Goal: Task Accomplishment & Management: Complete application form

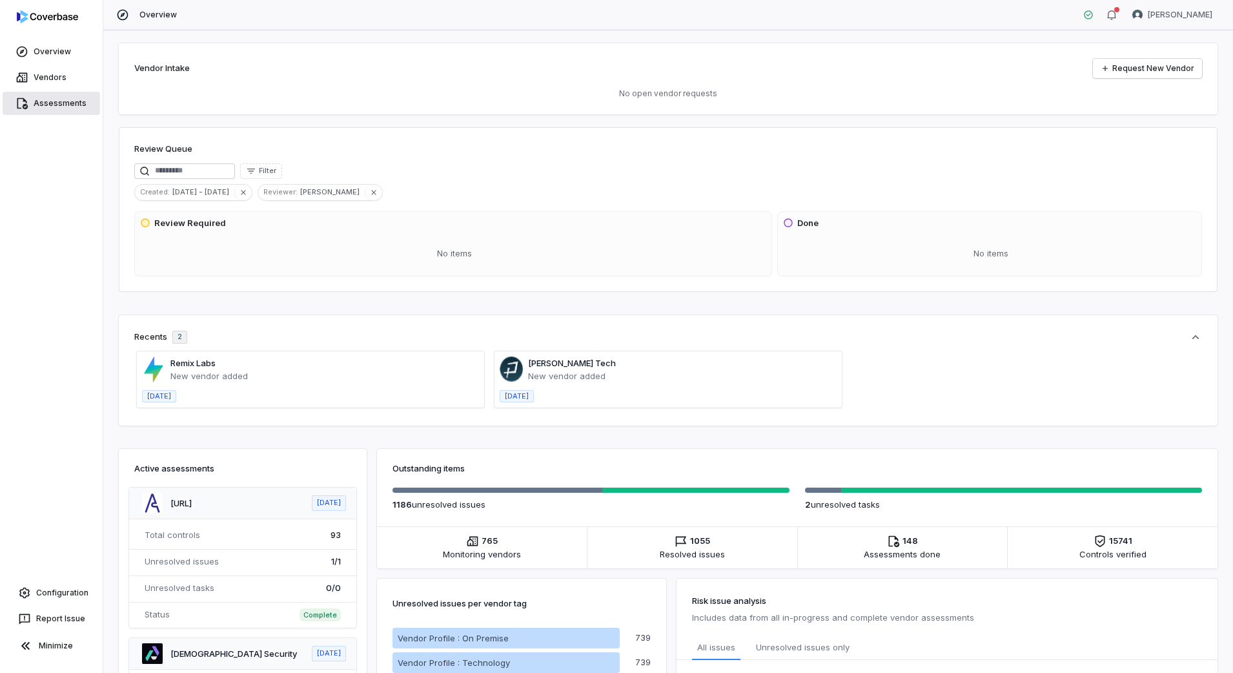
click at [61, 110] on link "Assessments" at bounding box center [52, 103] width 98 height 23
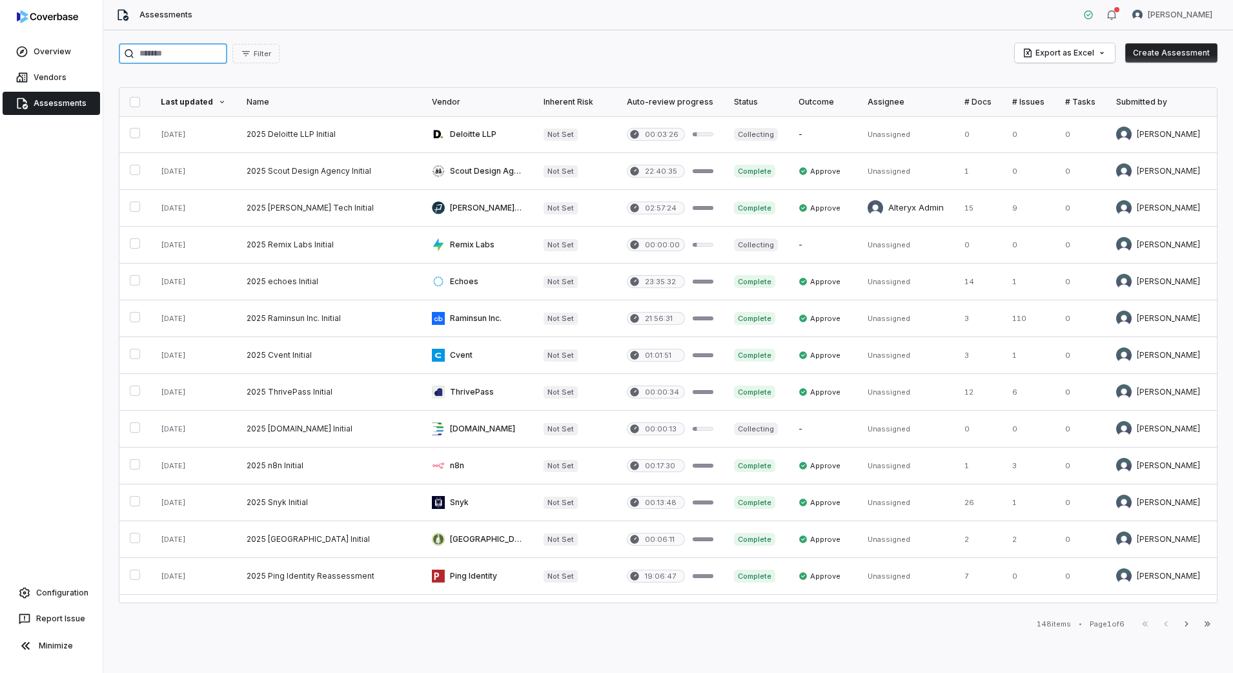
click at [227, 51] on input "search" at bounding box center [173, 53] width 108 height 21
type input "******"
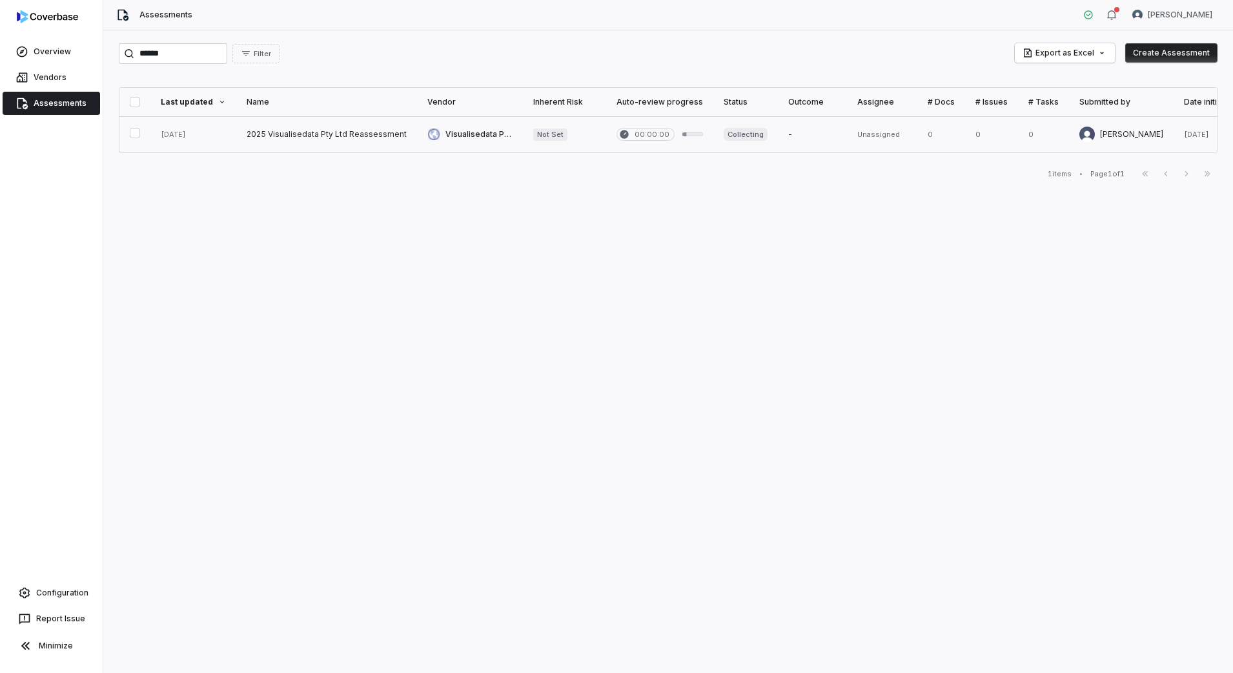
click at [297, 131] on link at bounding box center [326, 134] width 181 height 36
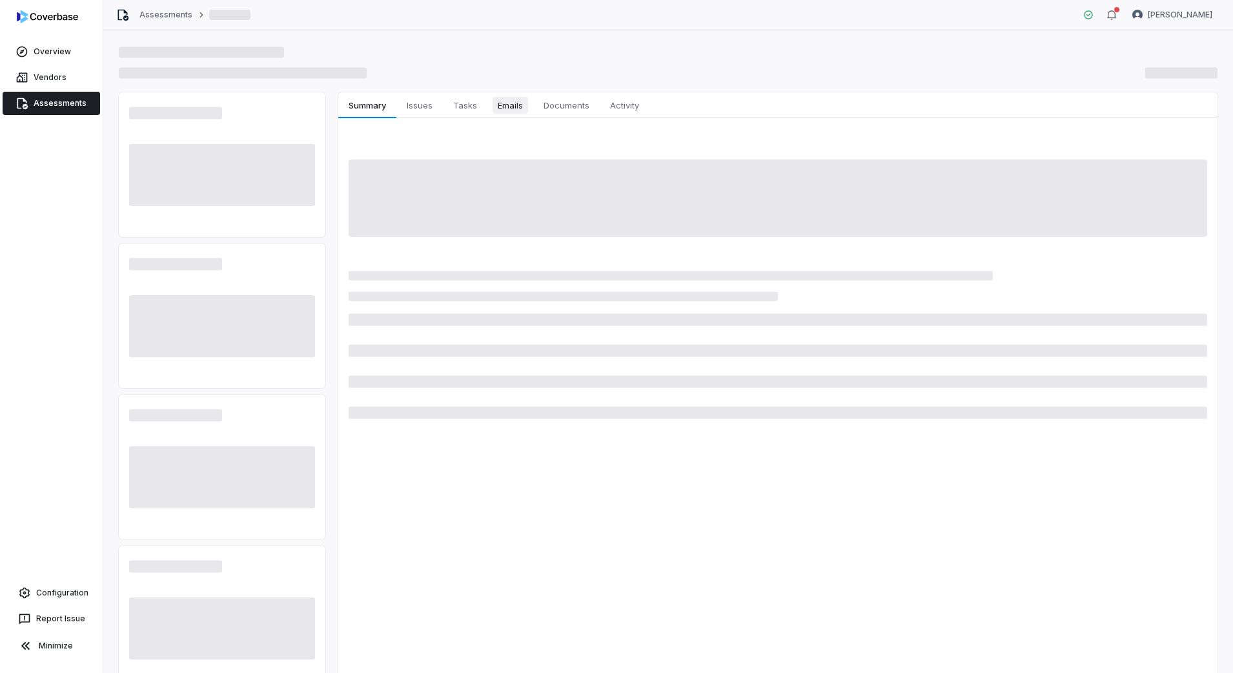
click at [508, 105] on span "Emails" at bounding box center [511, 105] width 36 height 17
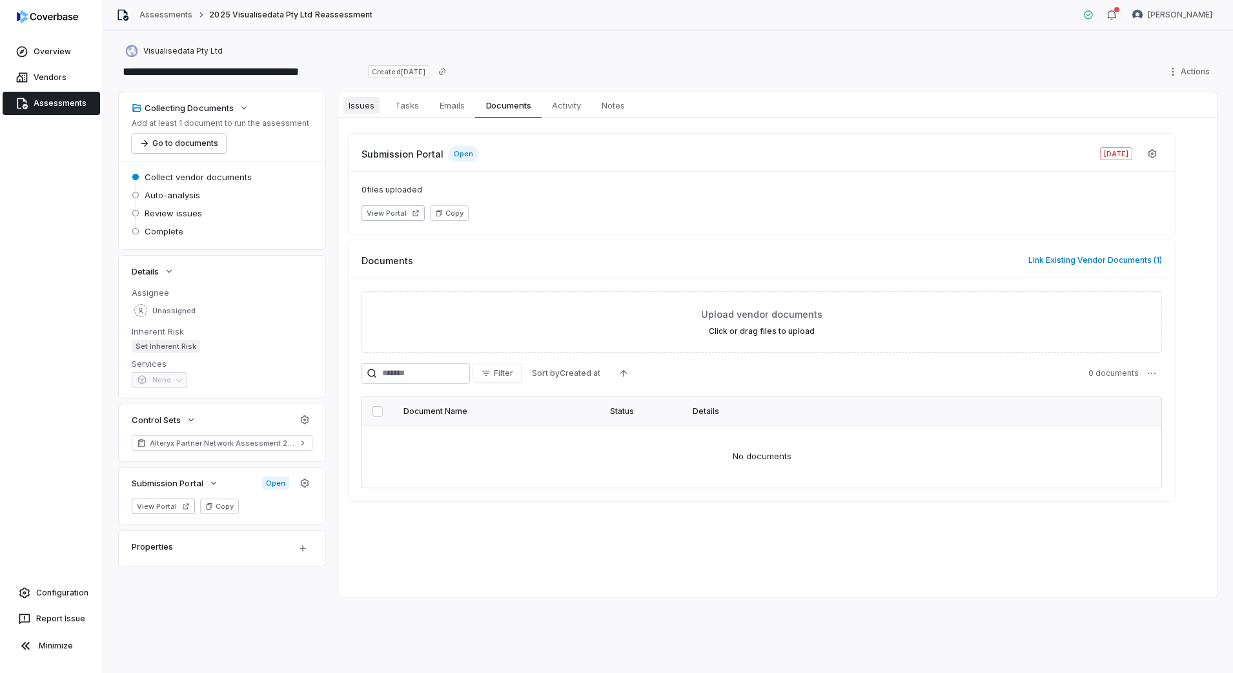
click at [374, 108] on span "Issues" at bounding box center [362, 105] width 36 height 17
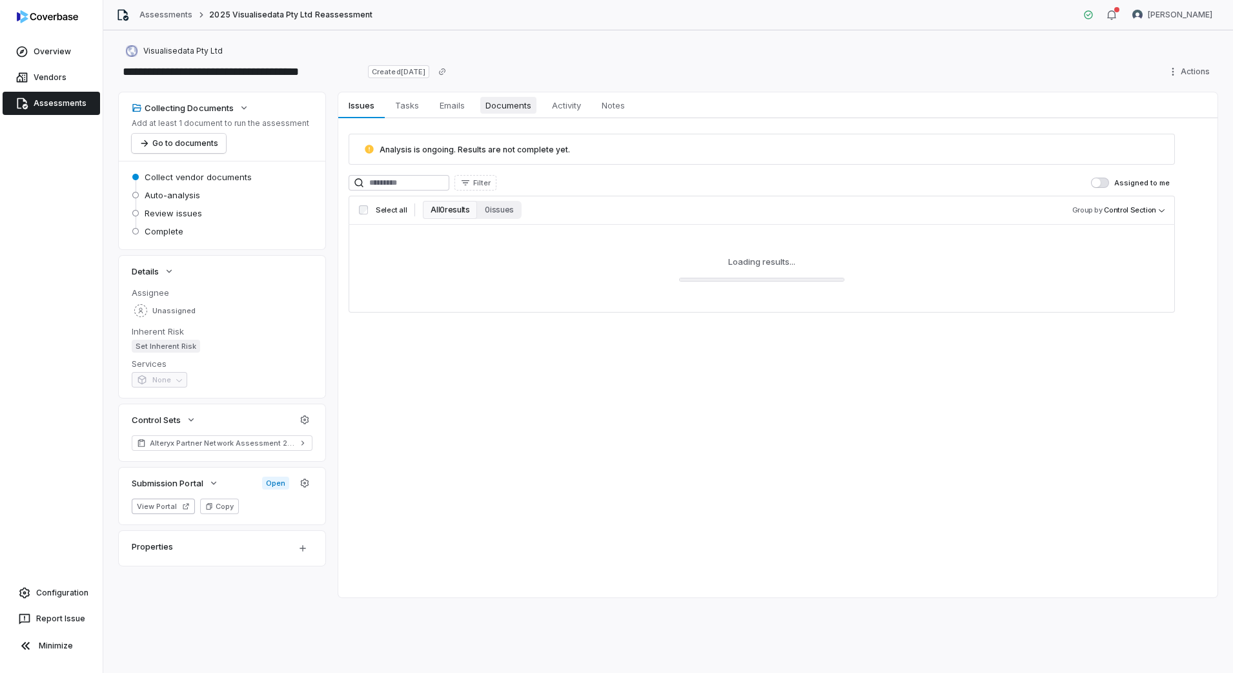
click at [488, 109] on span "Documents" at bounding box center [508, 105] width 56 height 17
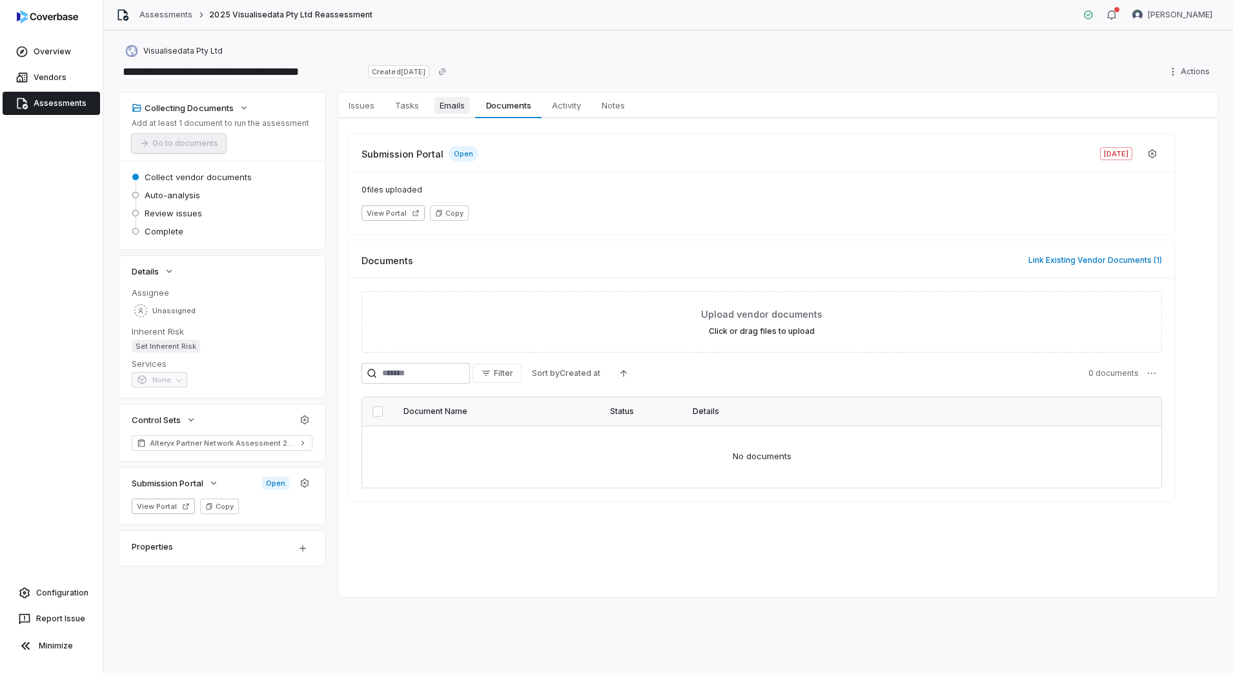
click at [468, 108] on span "Emails" at bounding box center [453, 105] width 36 height 17
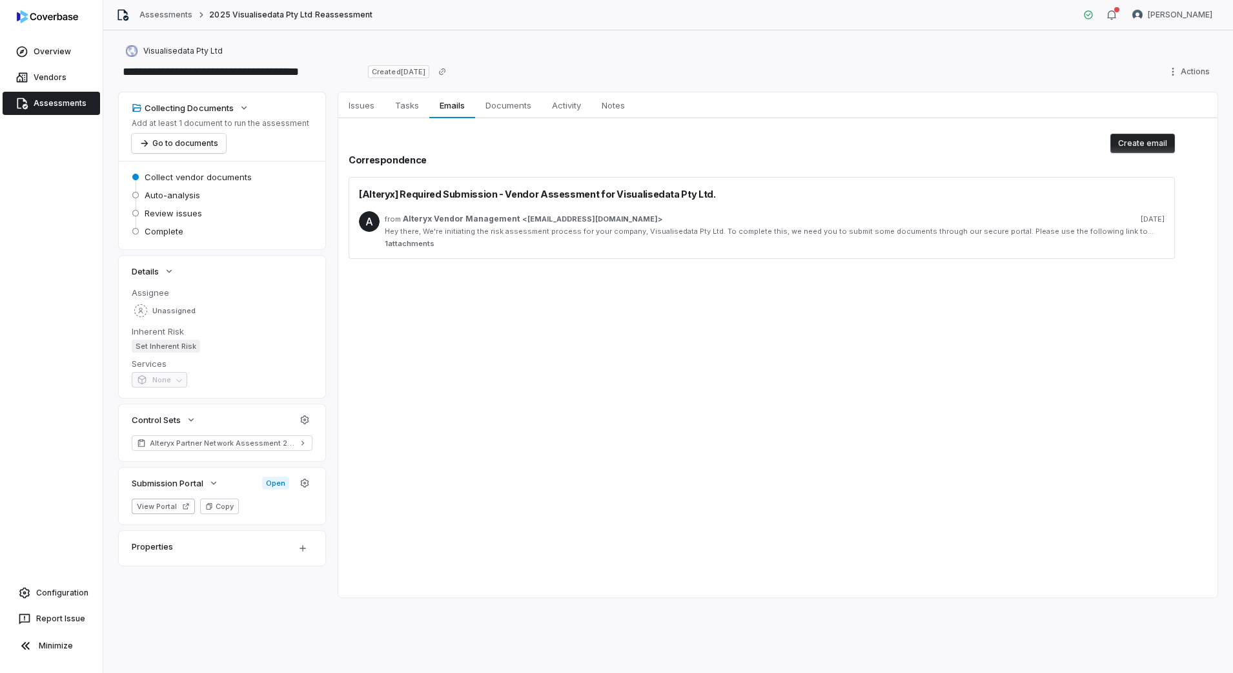
click at [554, 213] on div "from Alteryx Vendor Management < [EMAIL_ADDRESS][DOMAIN_NAME] > [DATE] Hey ther…" at bounding box center [775, 229] width 780 height 37
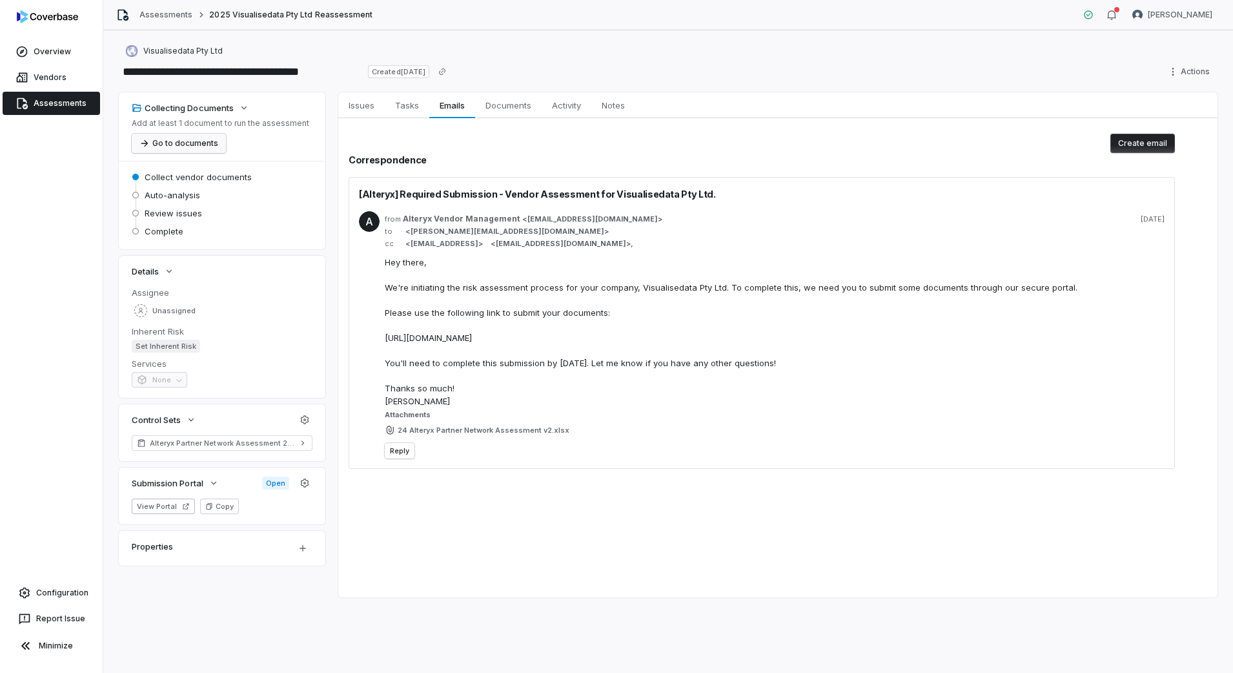
click at [165, 146] on button "Go to documents" at bounding box center [179, 143] width 94 height 19
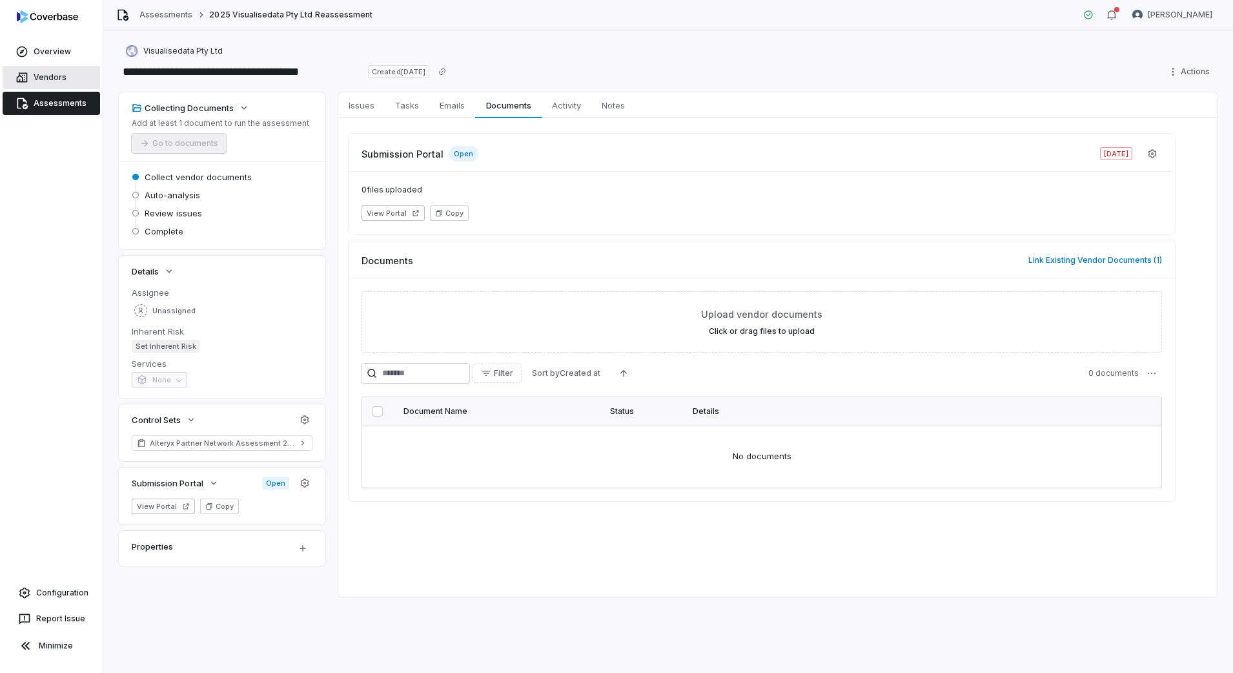
click at [52, 72] on link "Vendors" at bounding box center [52, 77] width 98 height 23
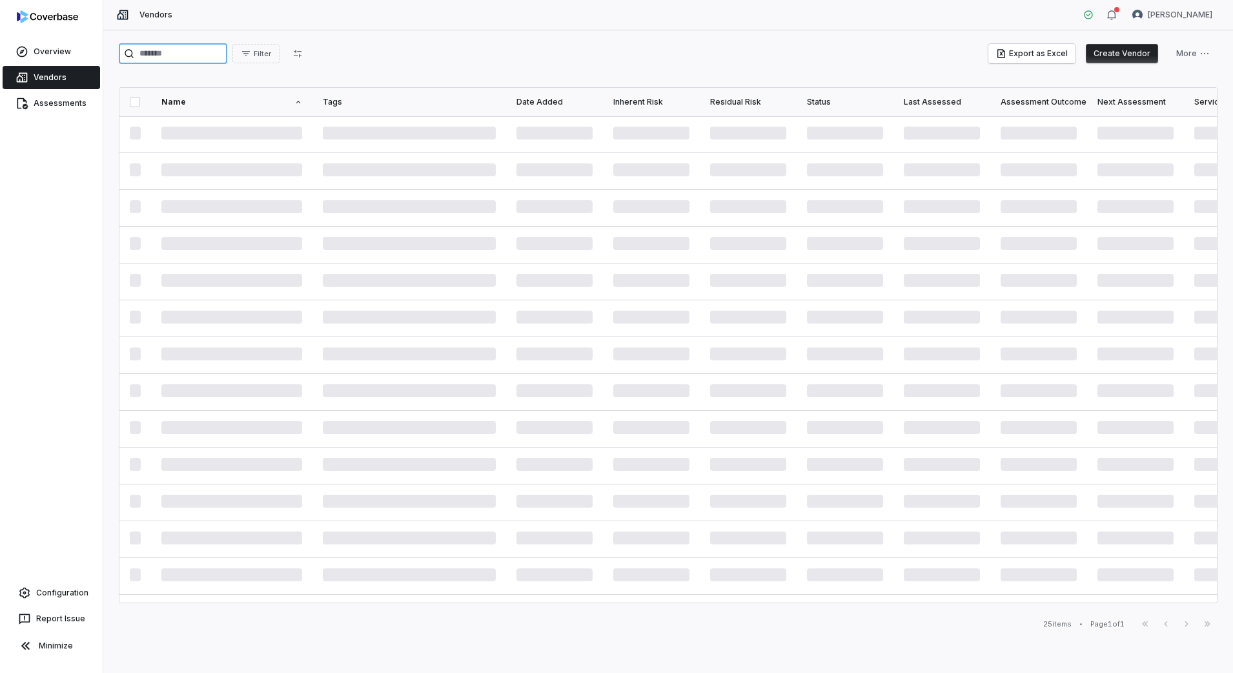
click at [189, 56] on input "search" at bounding box center [173, 53] width 108 height 21
type input "******"
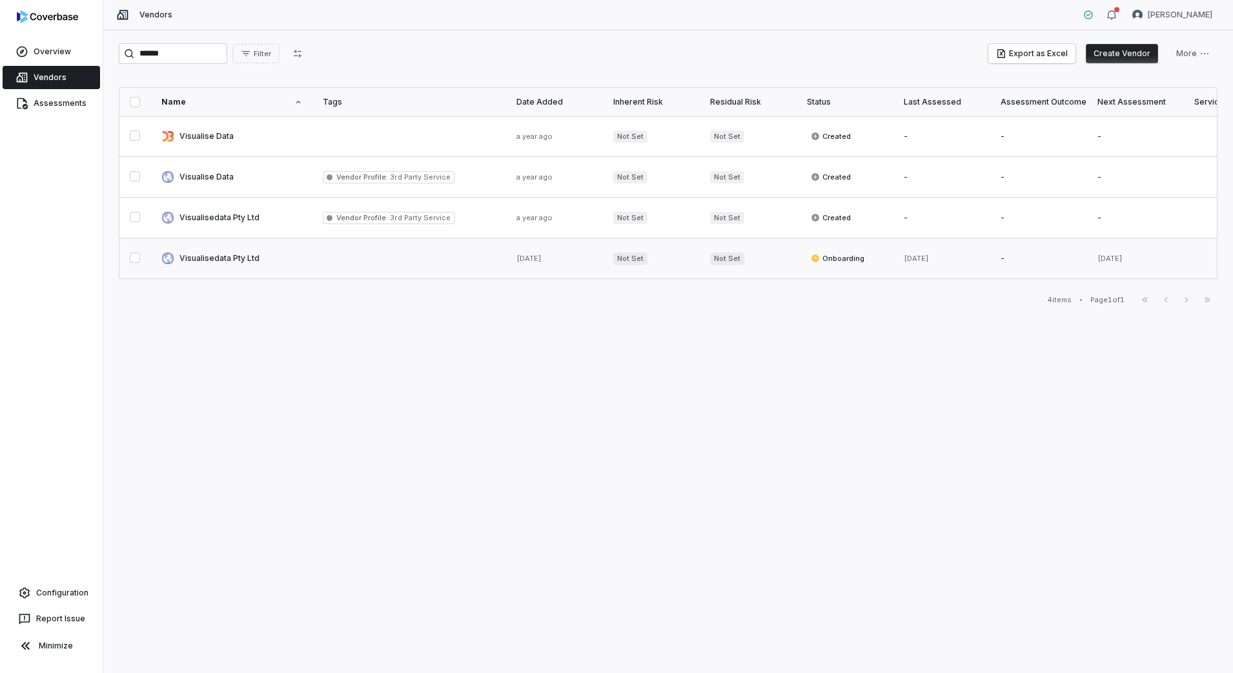
click at [390, 260] on link at bounding box center [410, 258] width 194 height 40
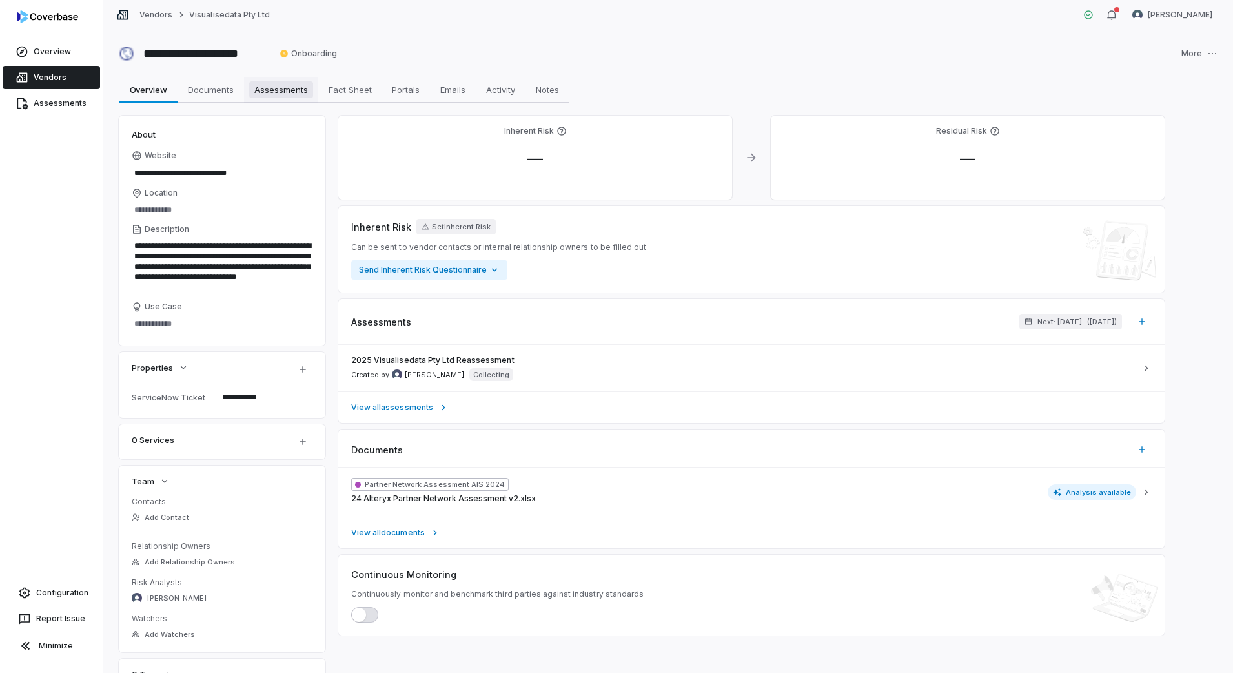
click at [300, 94] on span "Assessments" at bounding box center [281, 89] width 64 height 17
type textarea "*"
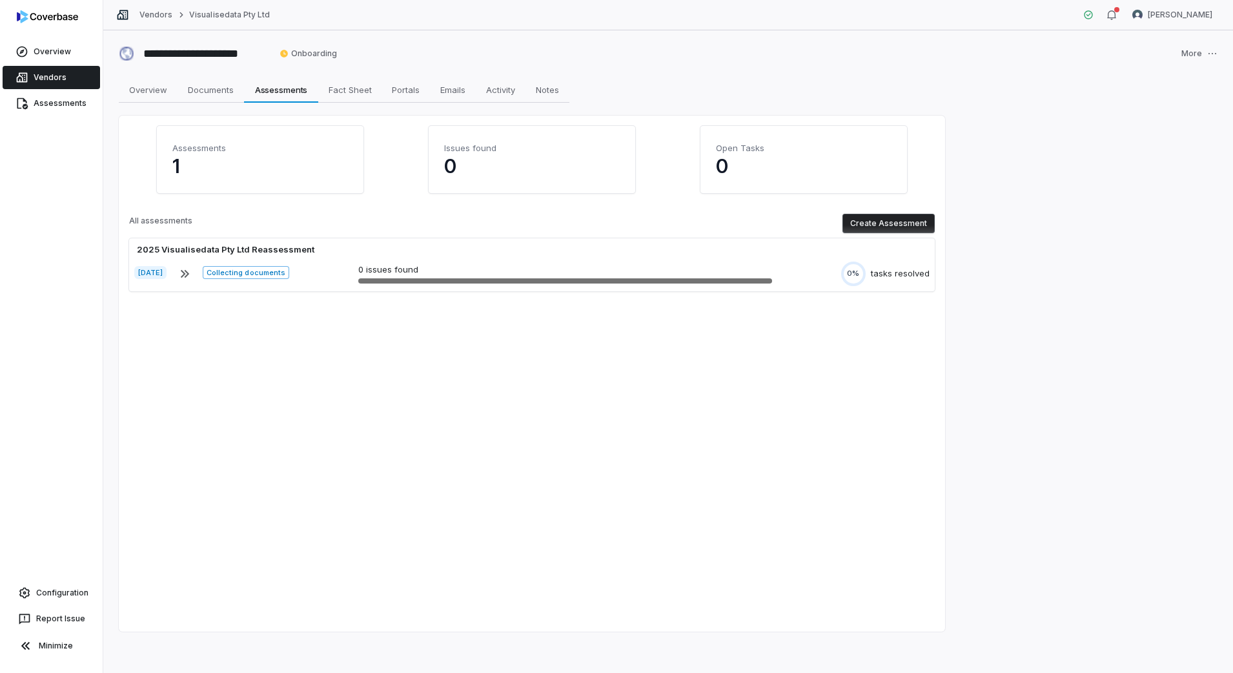
click at [884, 225] on button "Create Assessment" at bounding box center [889, 223] width 92 height 19
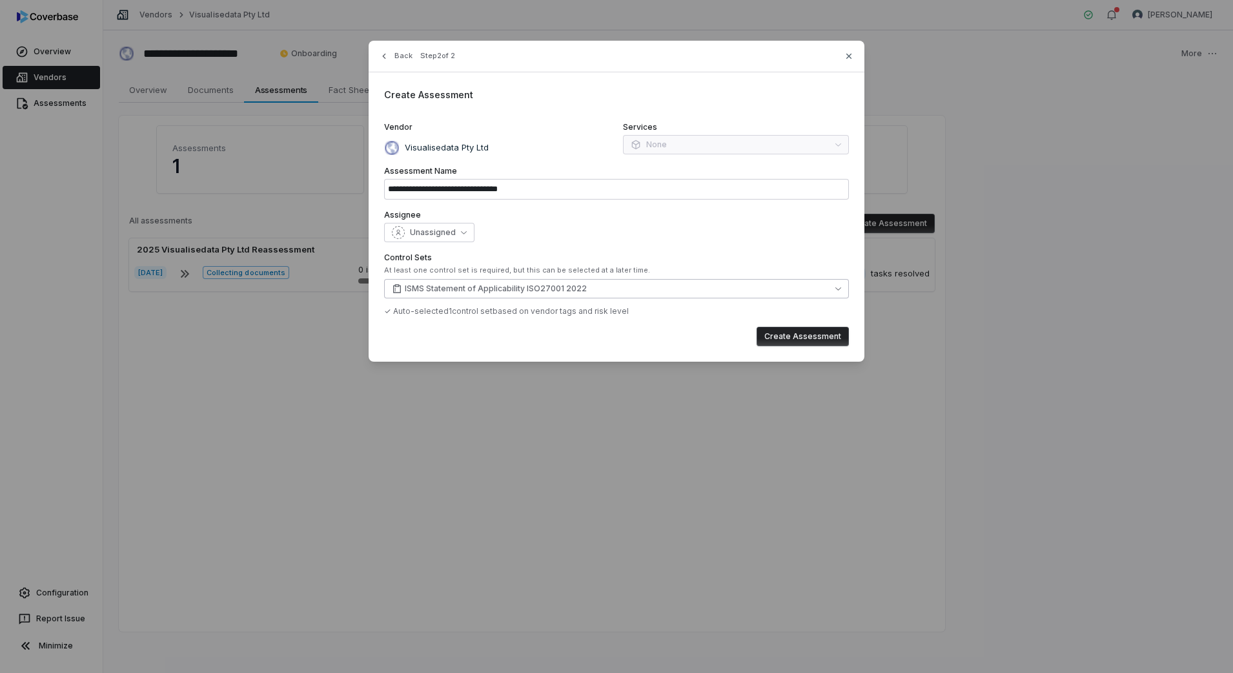
click at [488, 282] on button "ISMS Statement of Applicability ISO27001 2022" at bounding box center [616, 288] width 465 height 19
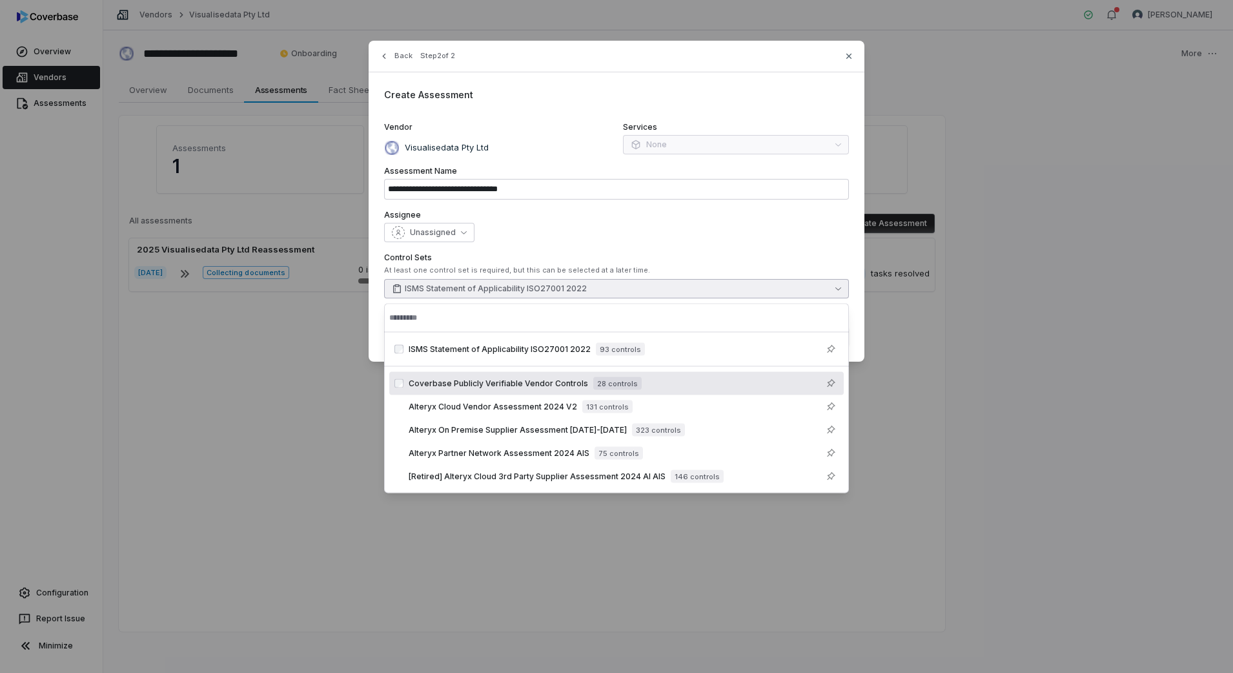
click at [507, 381] on span "Coverbase Publicly Verifiable Vendor Controls" at bounding box center [499, 383] width 180 height 10
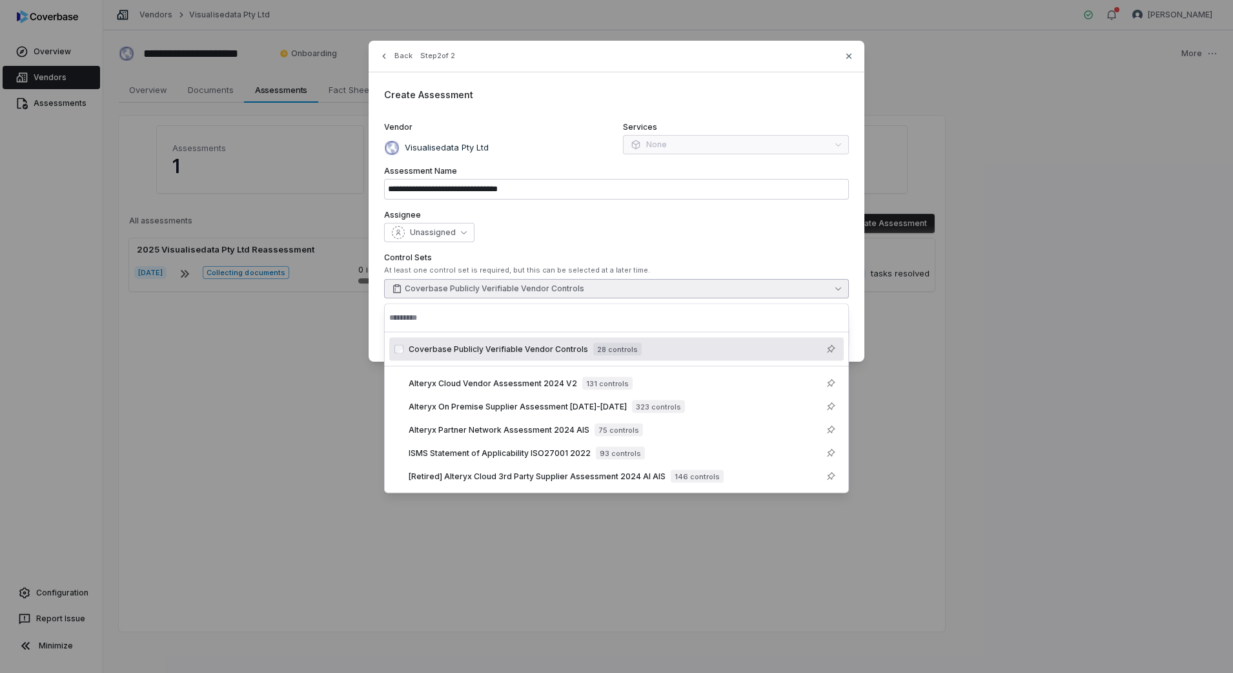
click at [635, 231] on div "Unassigned" at bounding box center [616, 232] width 465 height 19
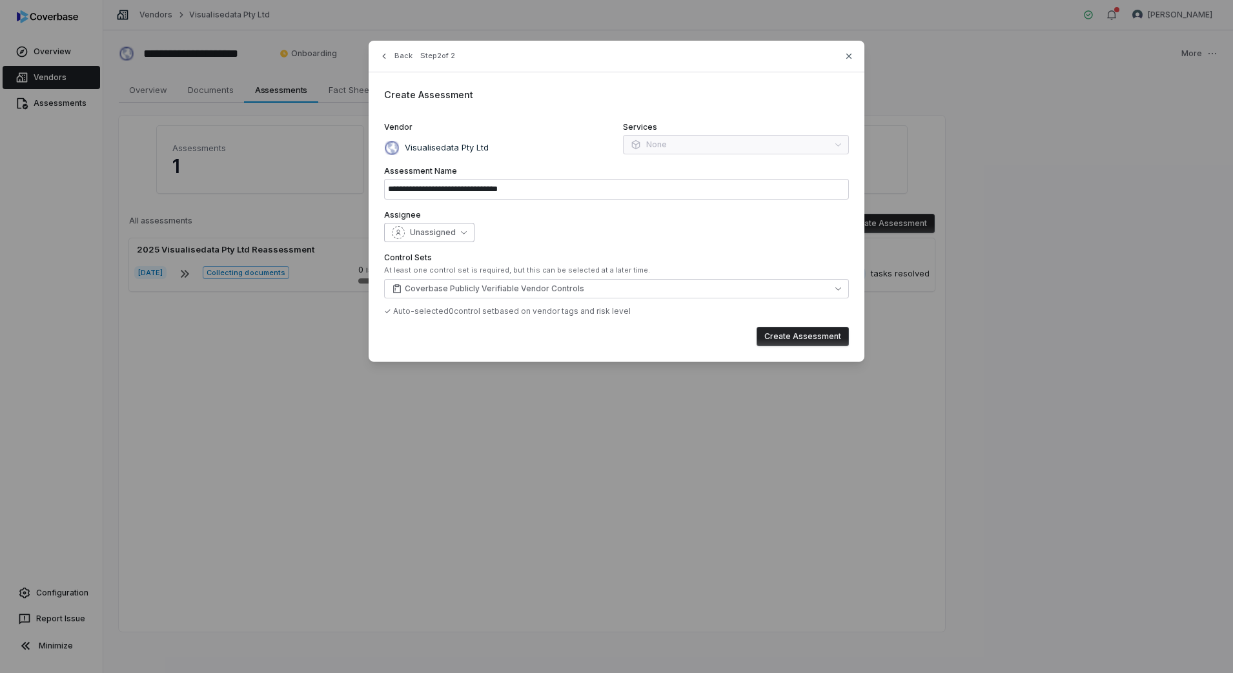
click at [452, 232] on span "Unassigned" at bounding box center [433, 232] width 46 height 10
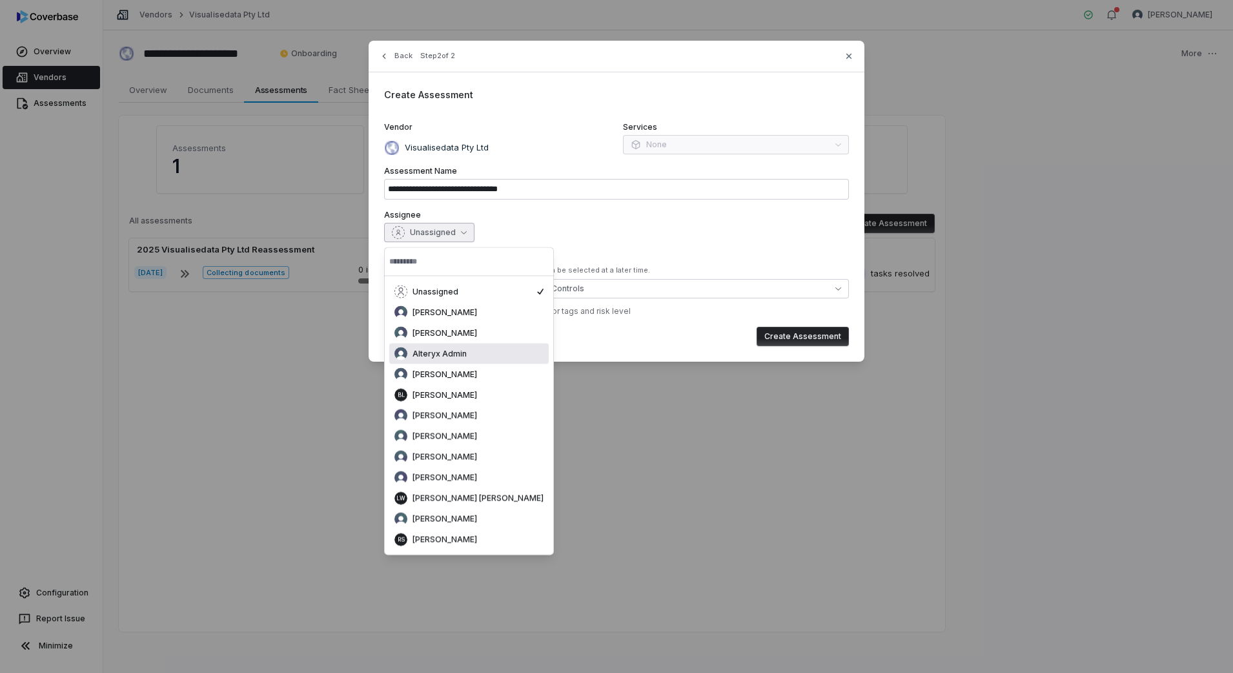
click at [454, 355] on span "Alteryx Admin" at bounding box center [440, 354] width 54 height 10
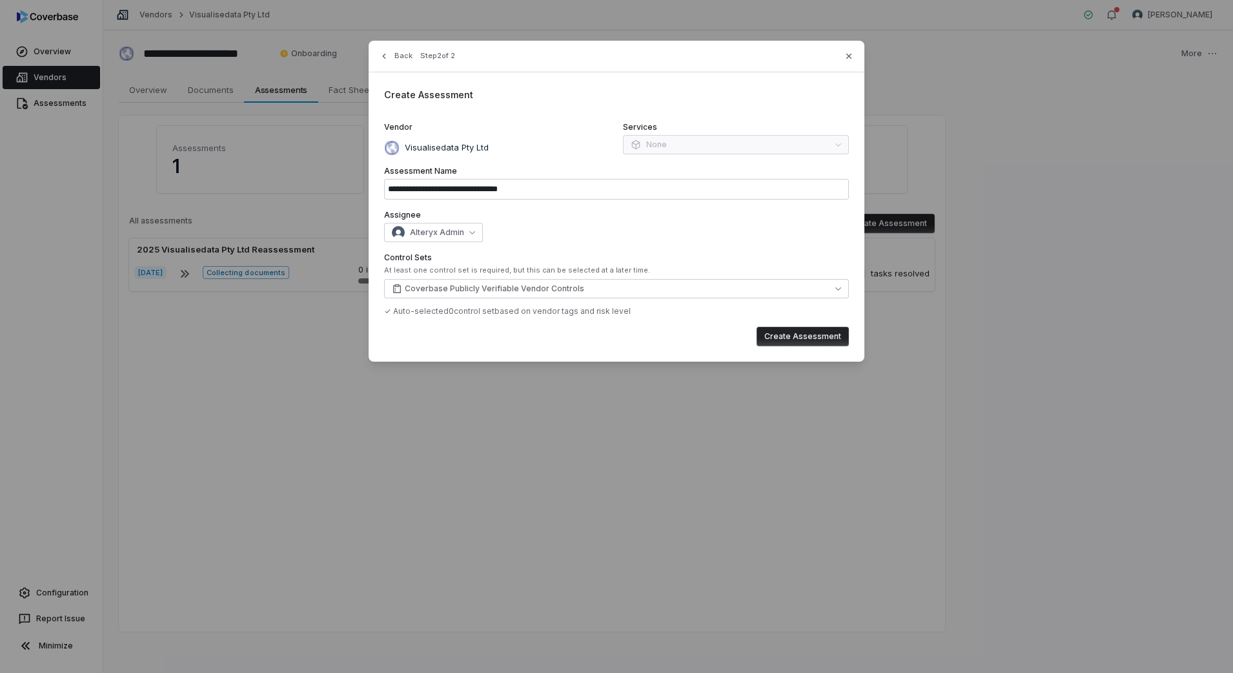
click at [602, 229] on div "Alteryx Admin" at bounding box center [616, 232] width 465 height 19
click at [823, 332] on button "Create Assessment" at bounding box center [803, 336] width 92 height 19
type input "**********"
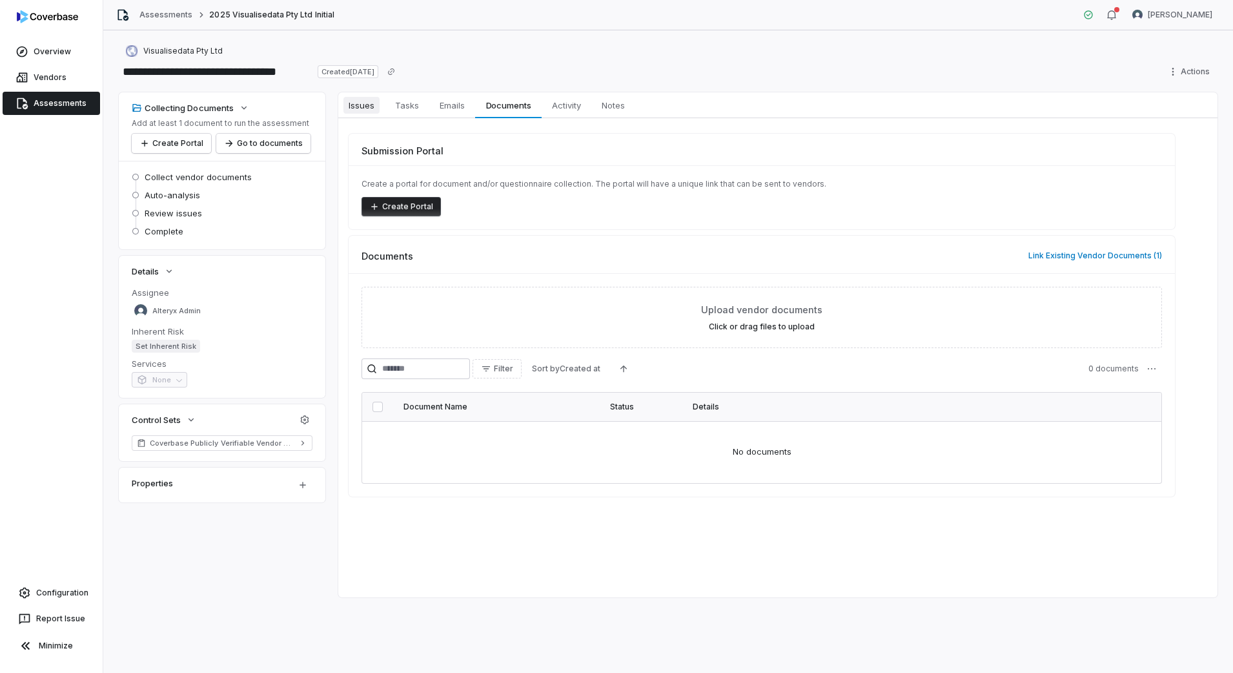
click at [364, 109] on span "Issues" at bounding box center [362, 105] width 36 height 17
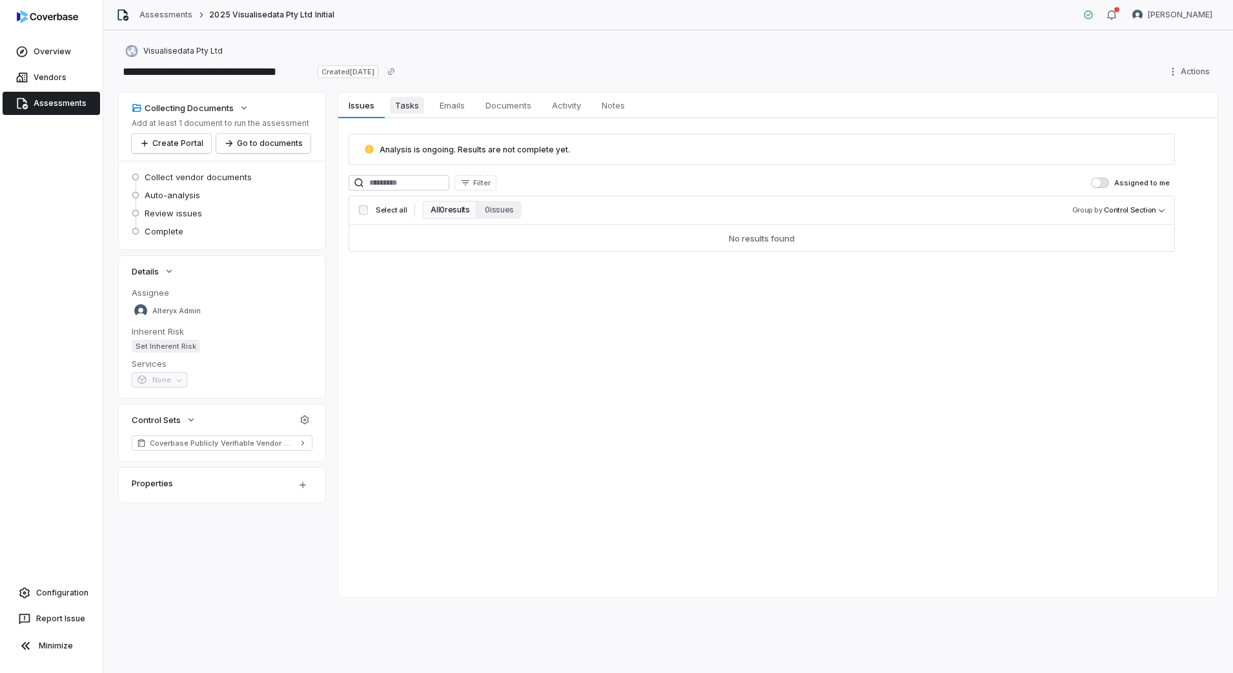
click at [411, 108] on span "Tasks" at bounding box center [407, 105] width 34 height 17
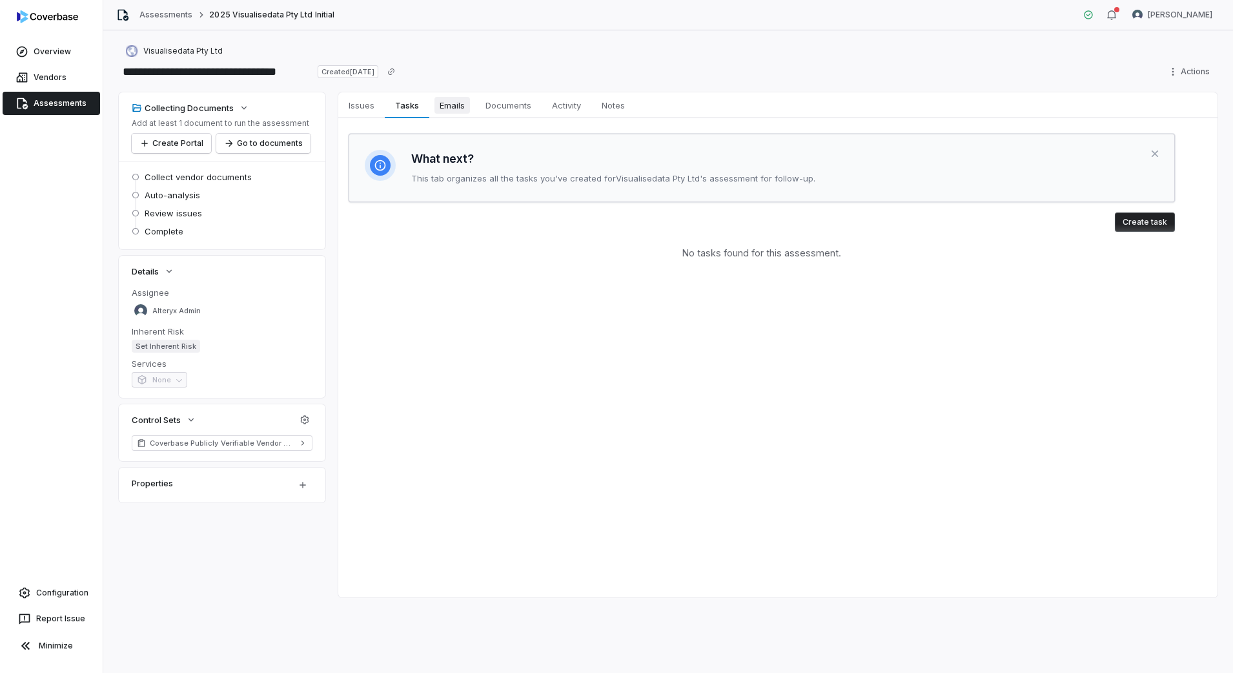
click at [449, 110] on span "Emails" at bounding box center [453, 105] width 36 height 17
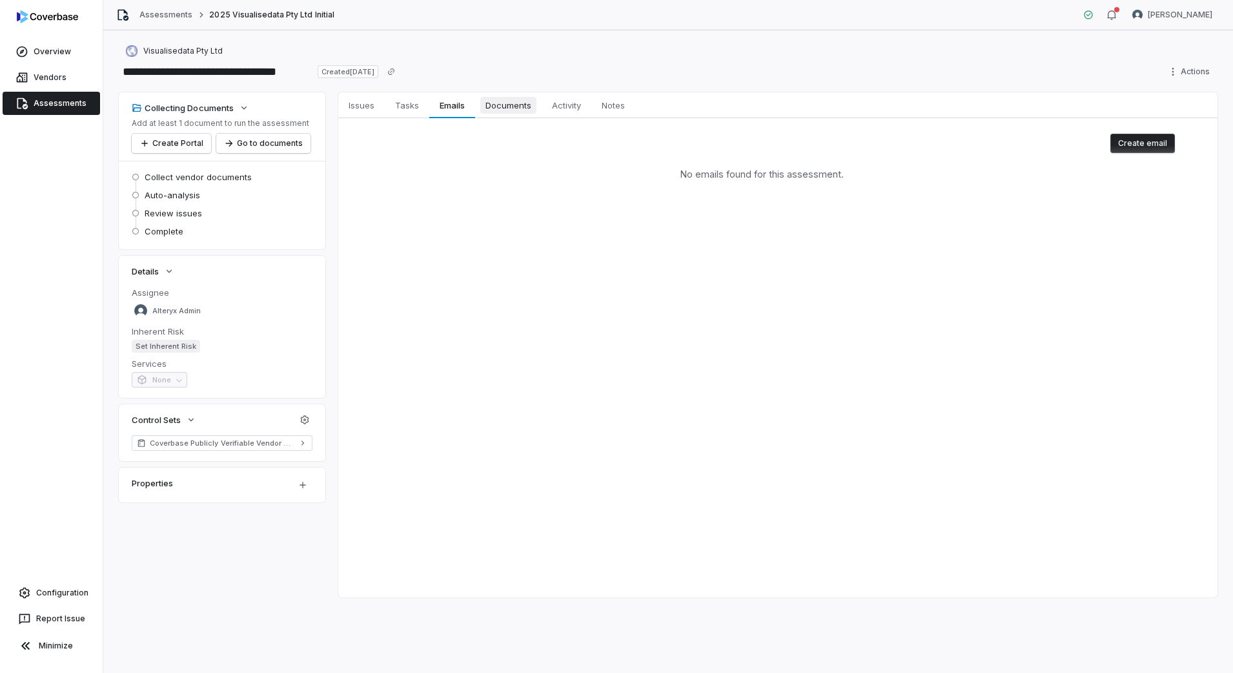
click at [496, 108] on span "Documents" at bounding box center [508, 105] width 56 height 17
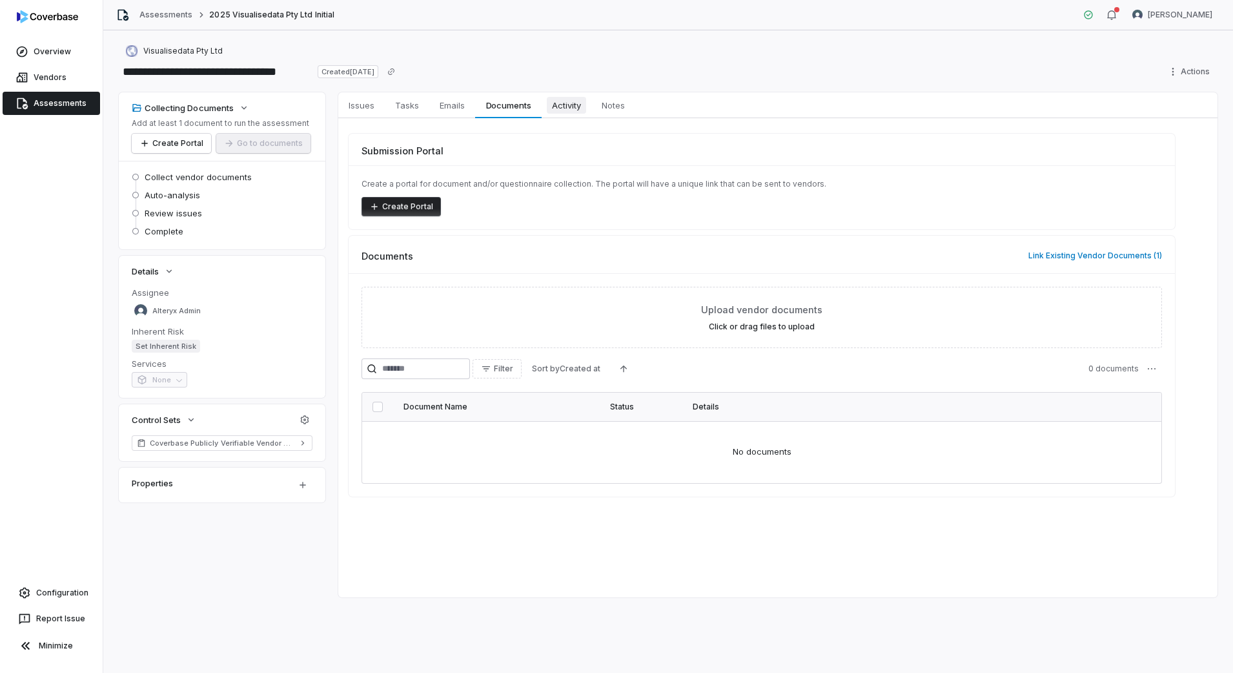
click at [550, 105] on span "Activity" at bounding box center [566, 105] width 39 height 17
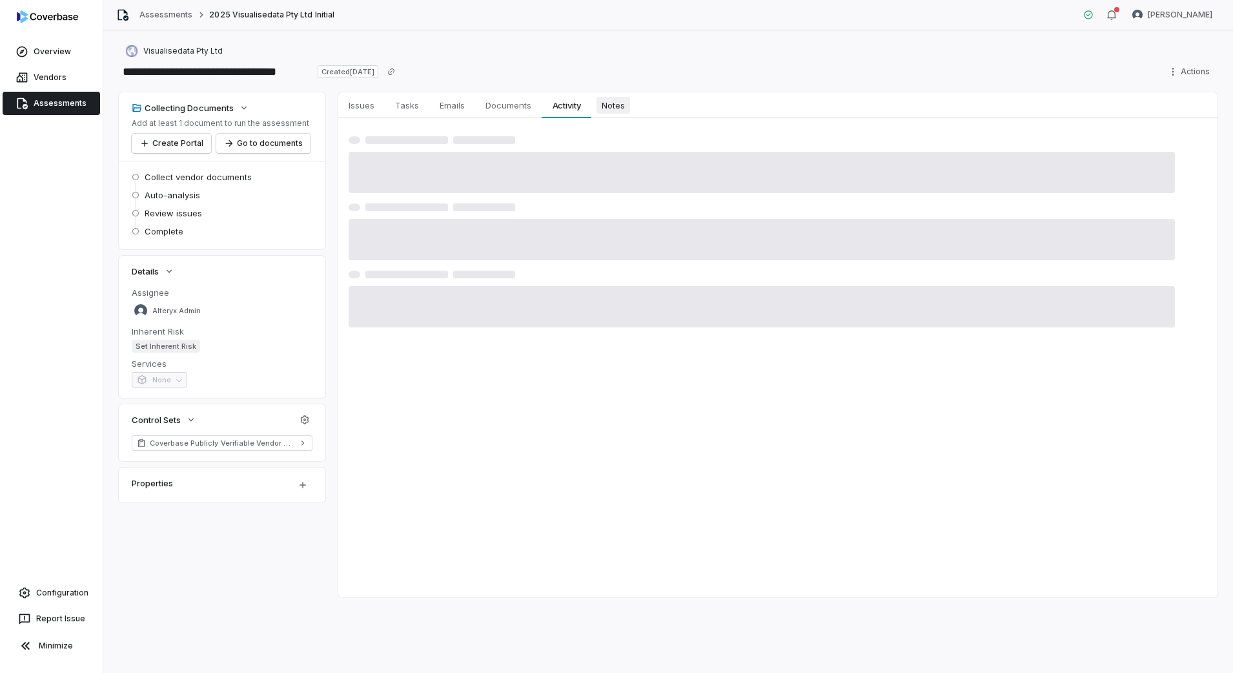
click at [621, 105] on span "Notes" at bounding box center [614, 105] width 34 height 17
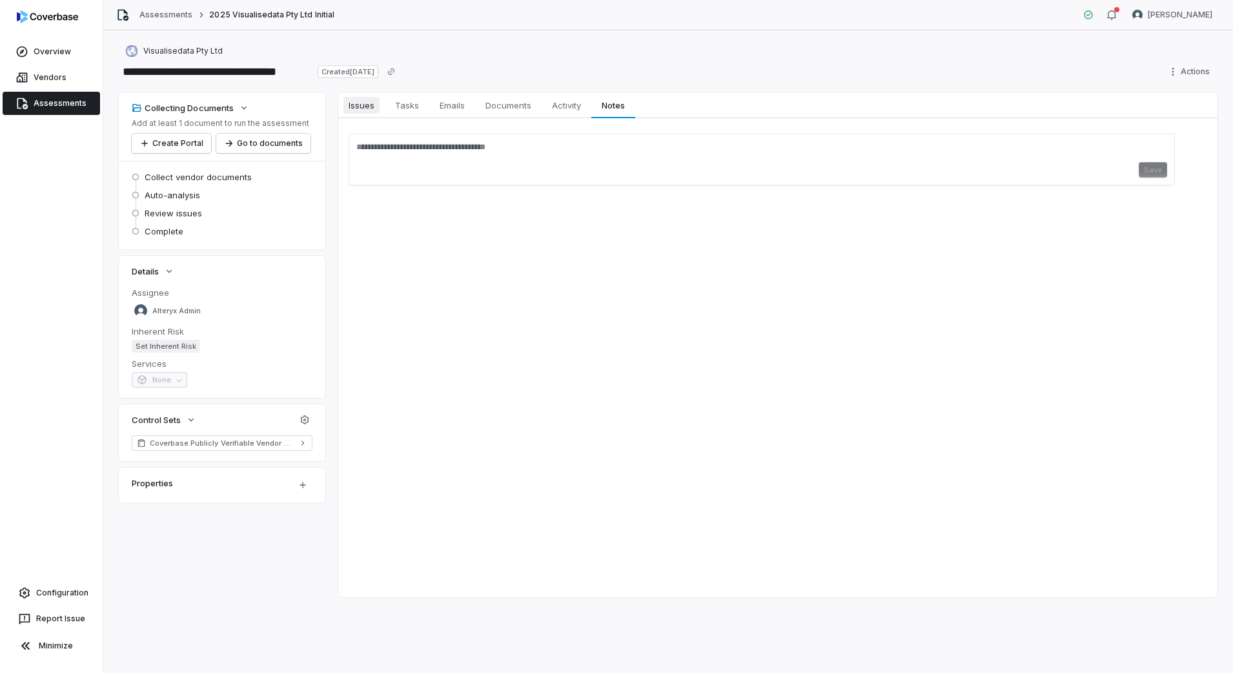
click at [368, 108] on span "Issues" at bounding box center [362, 105] width 36 height 17
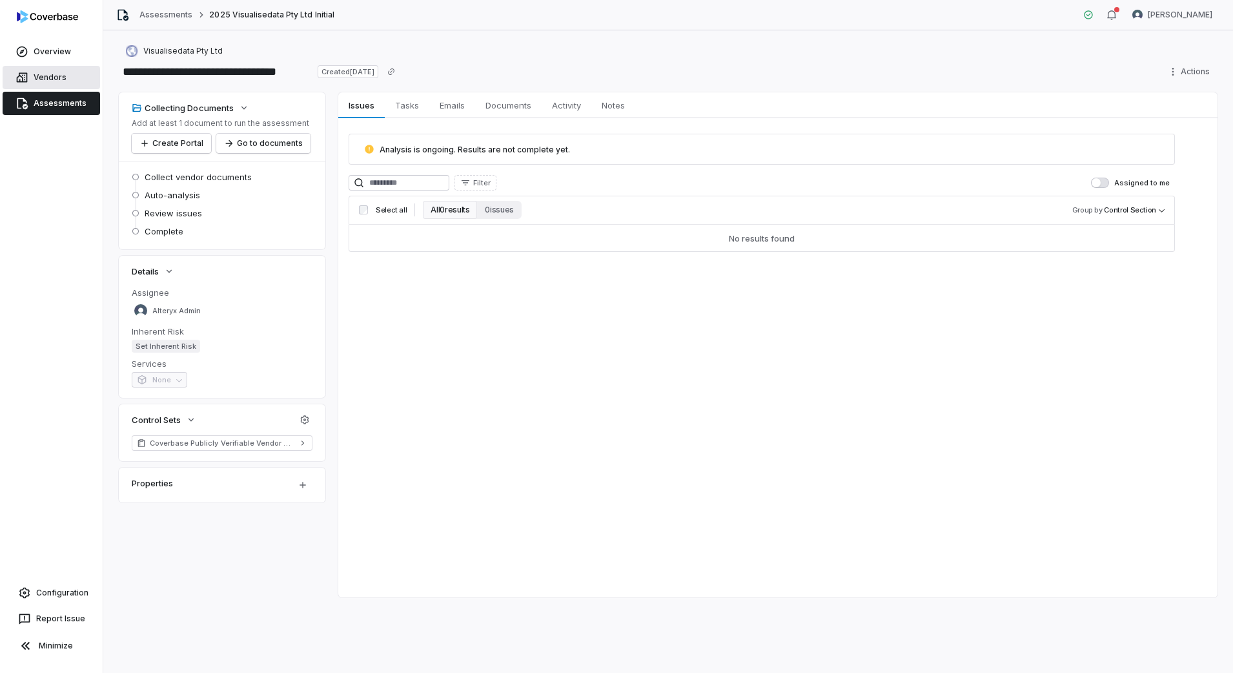
click at [63, 71] on link "Vendors" at bounding box center [52, 77] width 98 height 23
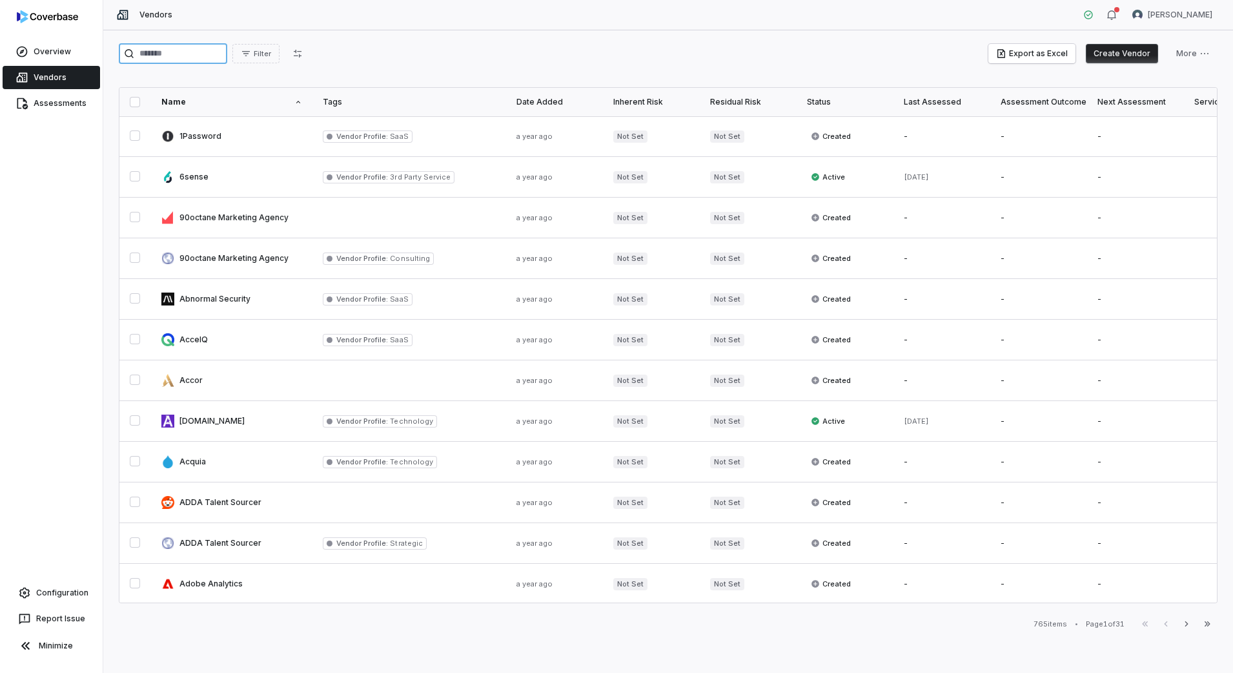
click at [174, 53] on input "search" at bounding box center [173, 53] width 108 height 21
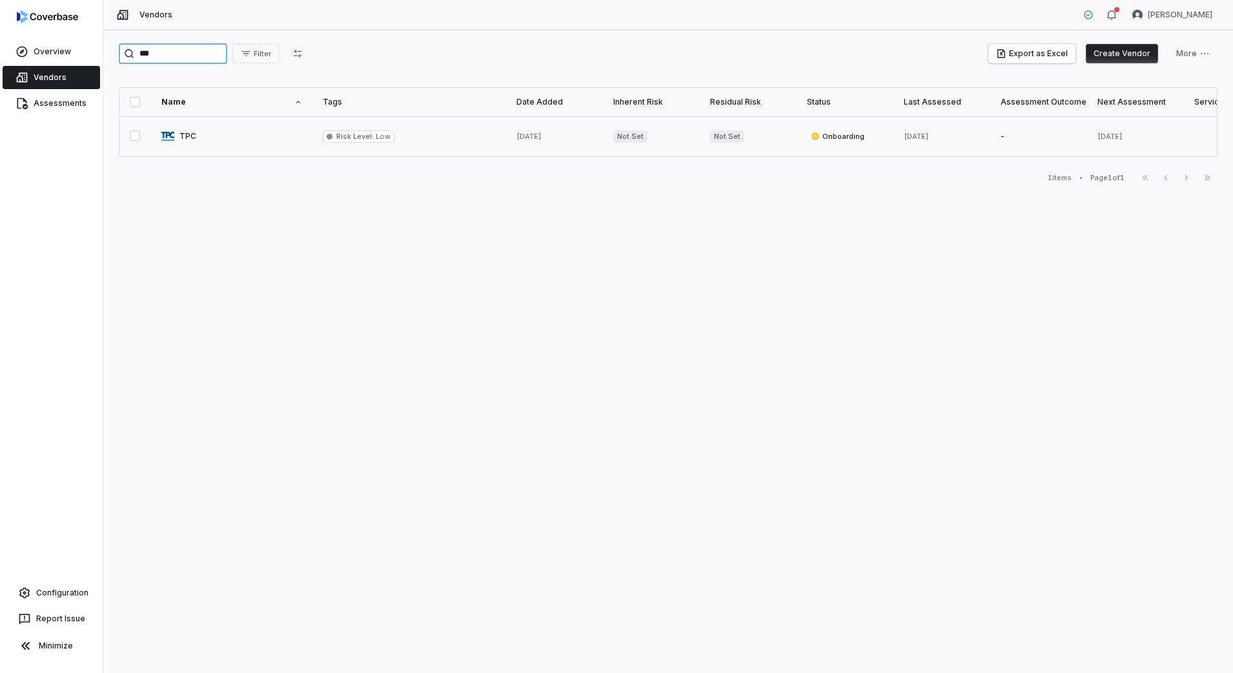
type input "***"
click at [192, 136] on link at bounding box center [231, 136] width 161 height 40
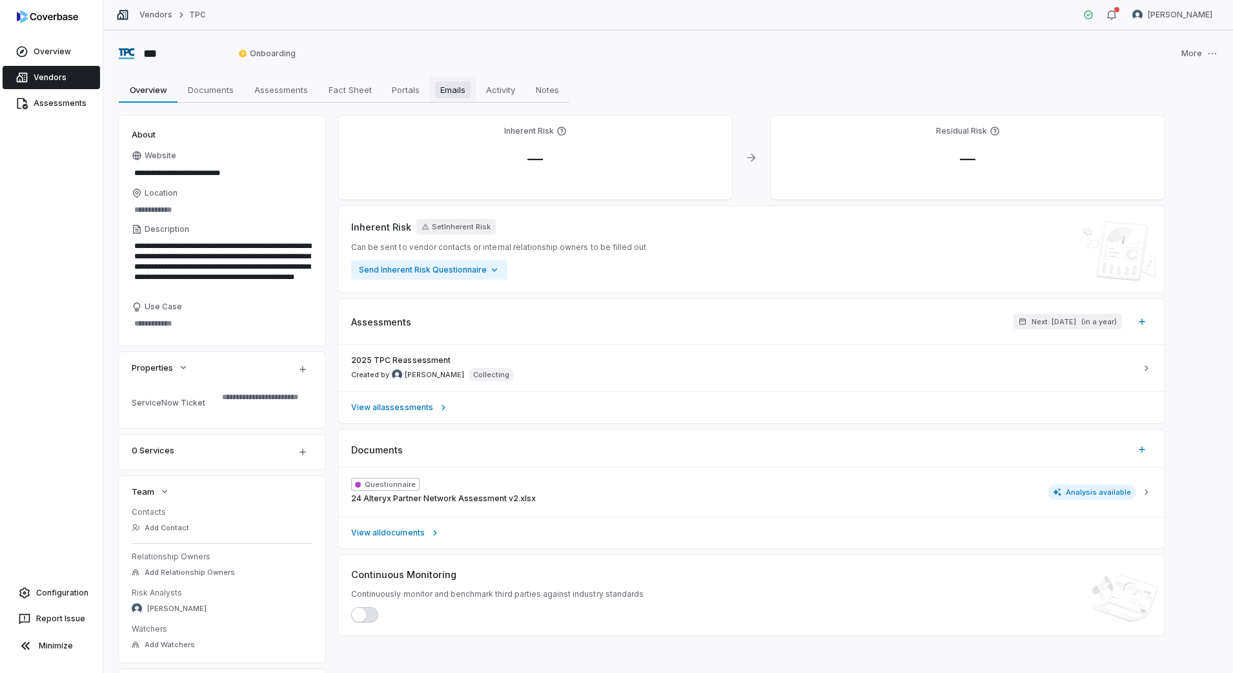
click at [447, 89] on span "Emails" at bounding box center [453, 89] width 36 height 17
type textarea "*"
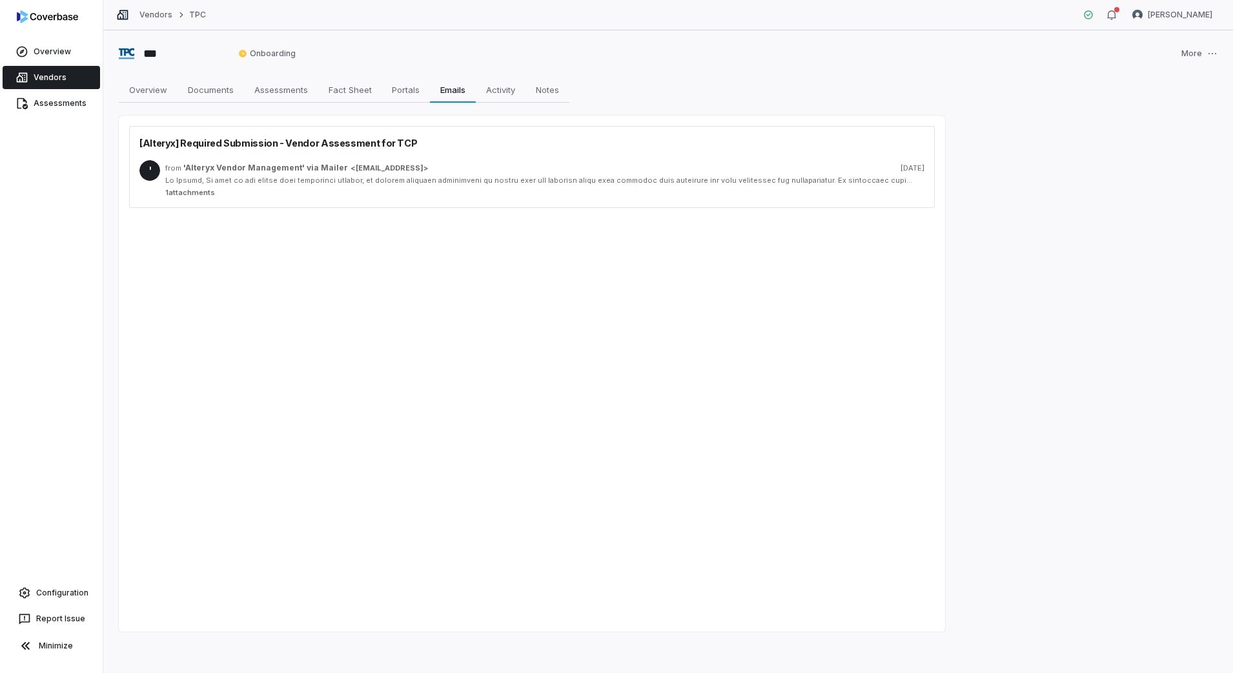
click at [413, 175] on div "from 'Alteryx Vendor Management' via Mailer < [EMAIL_ADDRESS] > [DATE] 1 attach…" at bounding box center [544, 178] width 759 height 37
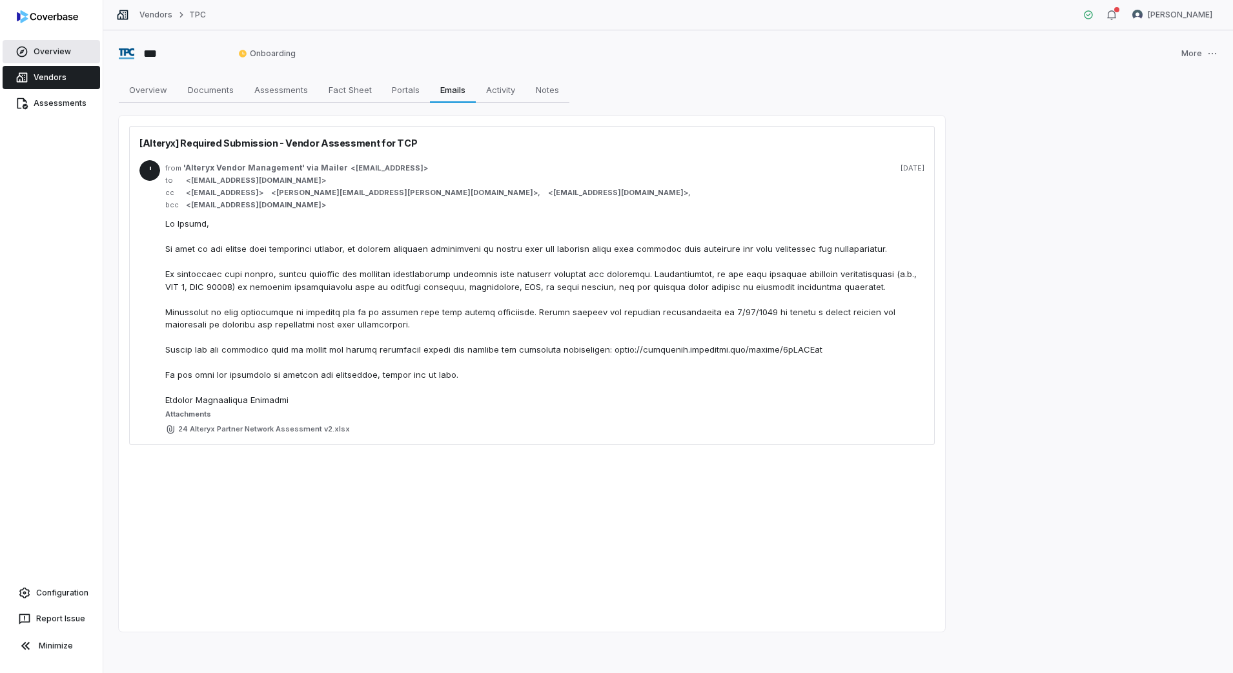
click at [57, 57] on link "Overview" at bounding box center [52, 51] width 98 height 23
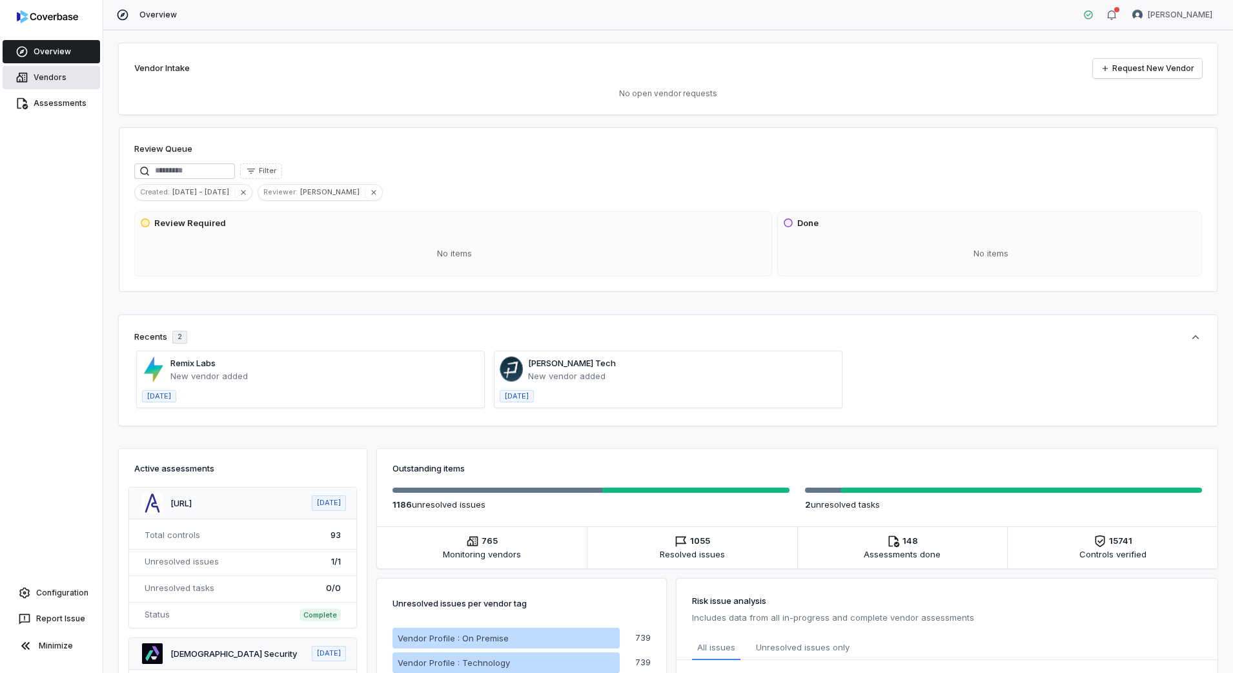
click at [56, 85] on link "Vendors" at bounding box center [52, 77] width 98 height 23
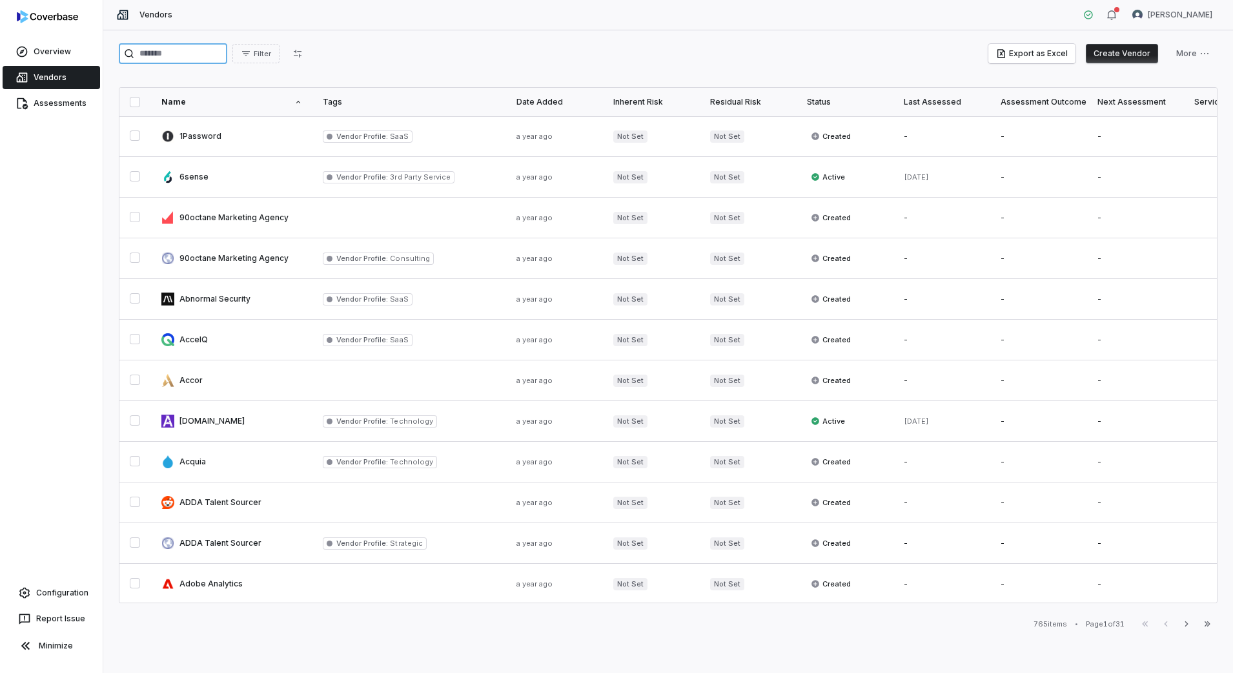
click at [220, 52] on input "search" at bounding box center [173, 53] width 108 height 21
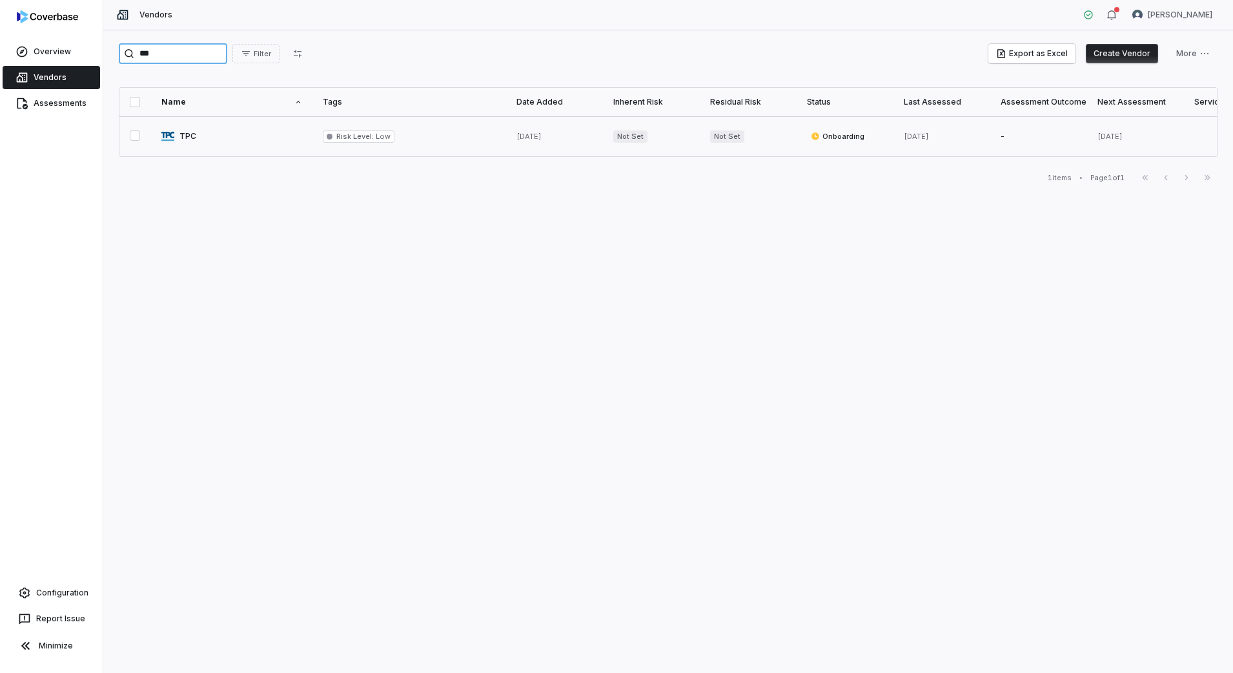
type input "***"
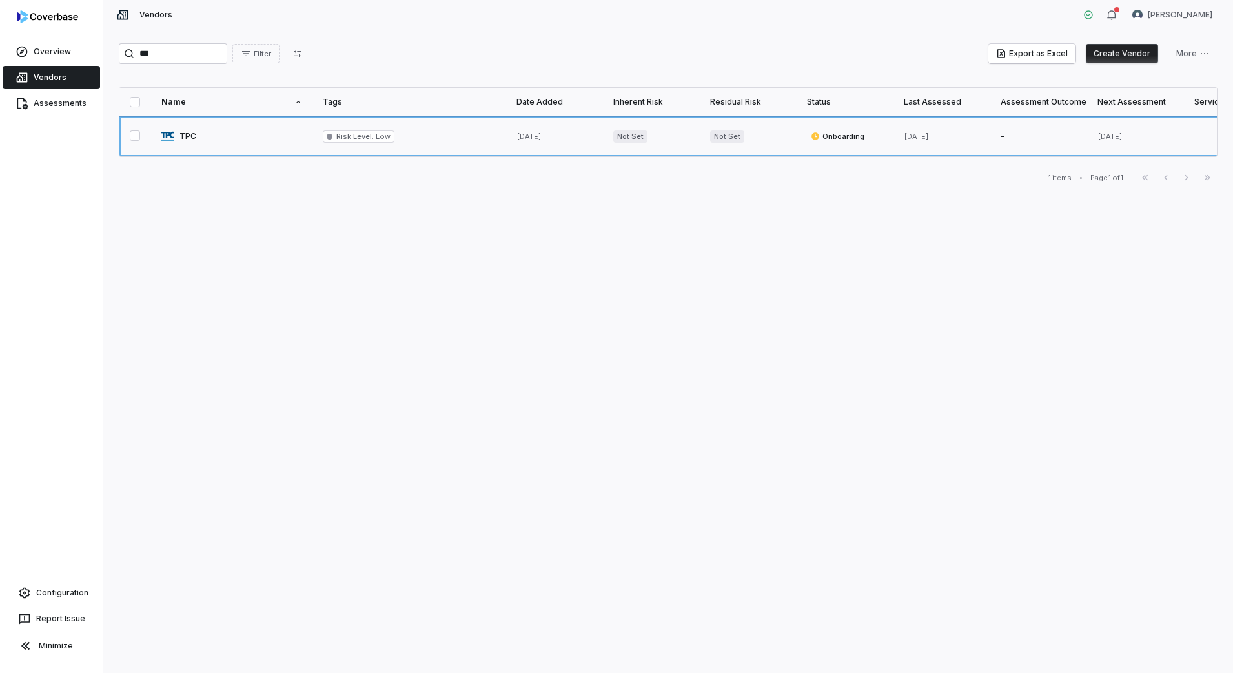
click at [205, 138] on link at bounding box center [231, 136] width 161 height 40
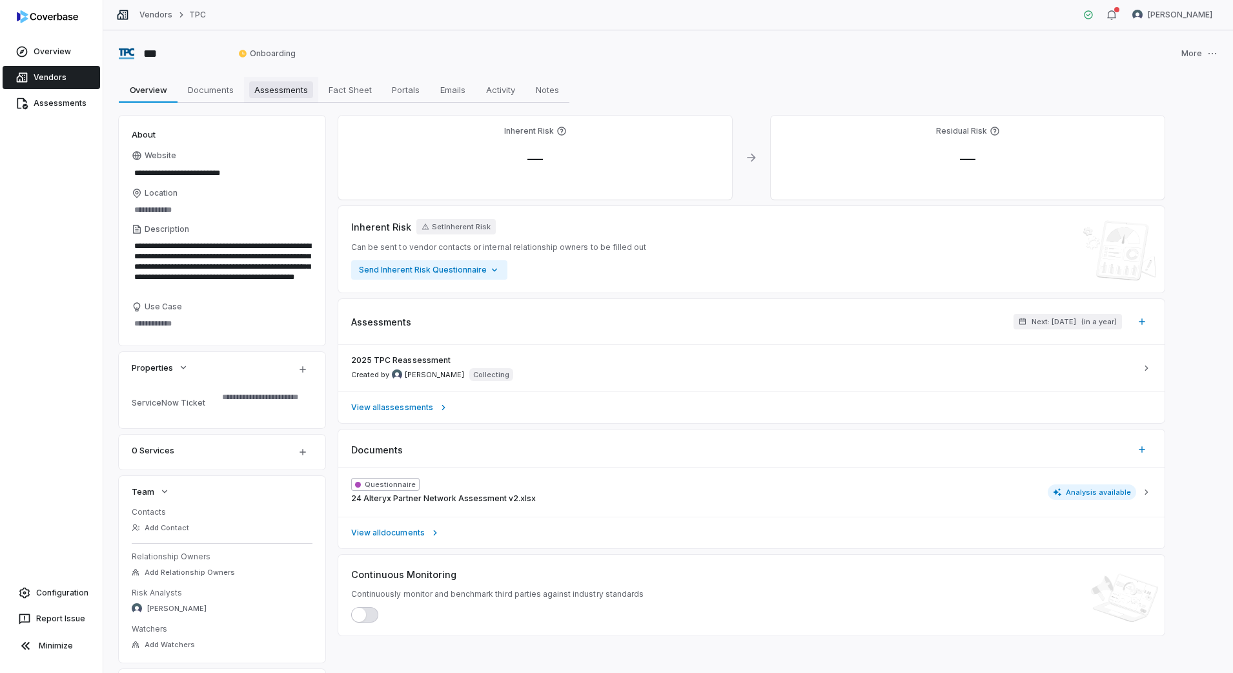
click at [268, 89] on span "Assessments" at bounding box center [281, 89] width 64 height 17
type textarea "*"
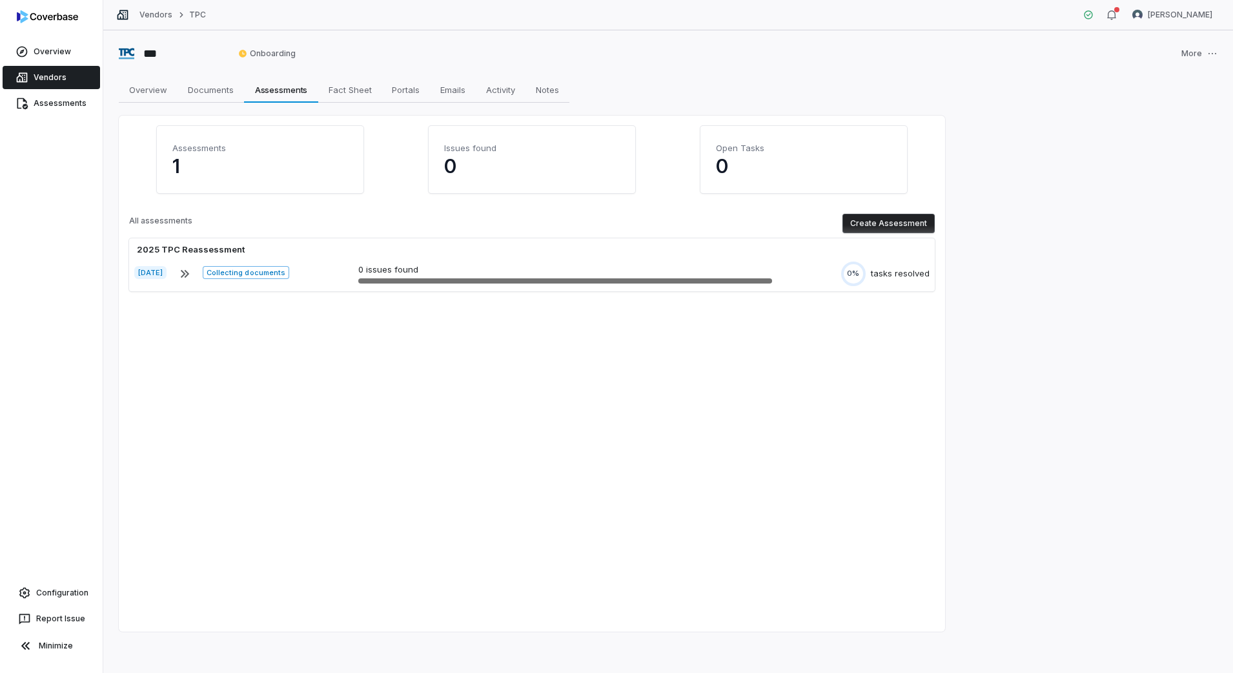
click at [936, 218] on div "Assessments 1 Issues found 0 Open Tasks 0 All assessments Create Assessment 202…" at bounding box center [532, 374] width 827 height 516
click at [905, 224] on button "Create Assessment" at bounding box center [889, 223] width 92 height 19
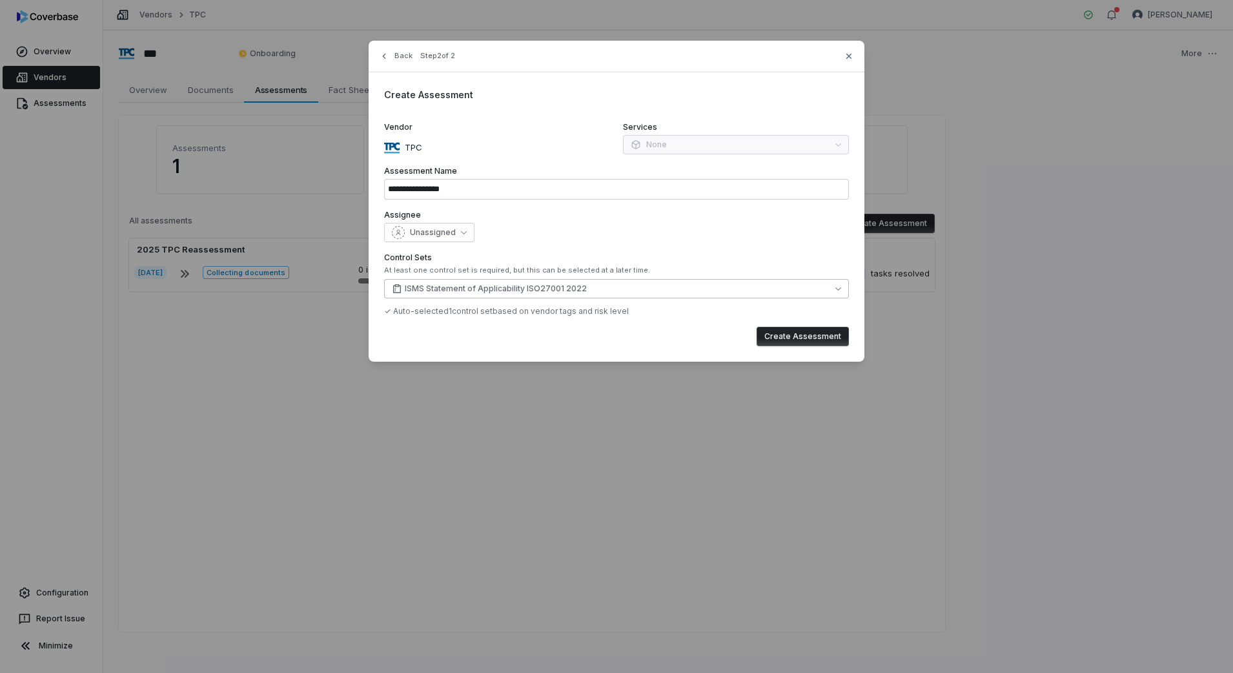
click at [486, 288] on span "ISMS Statement of Applicability ISO27001 2022" at bounding box center [496, 289] width 182 height 10
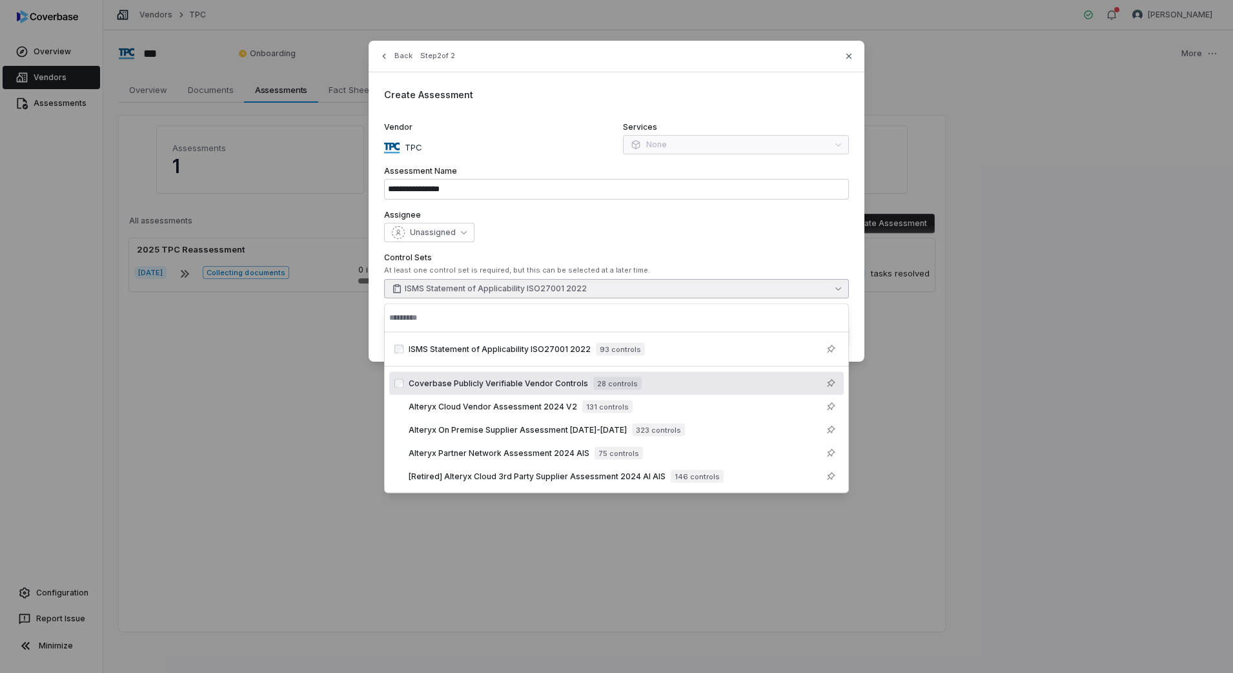
click at [448, 380] on span "Coverbase Publicly Verifiable Vendor Controls" at bounding box center [499, 383] width 180 height 10
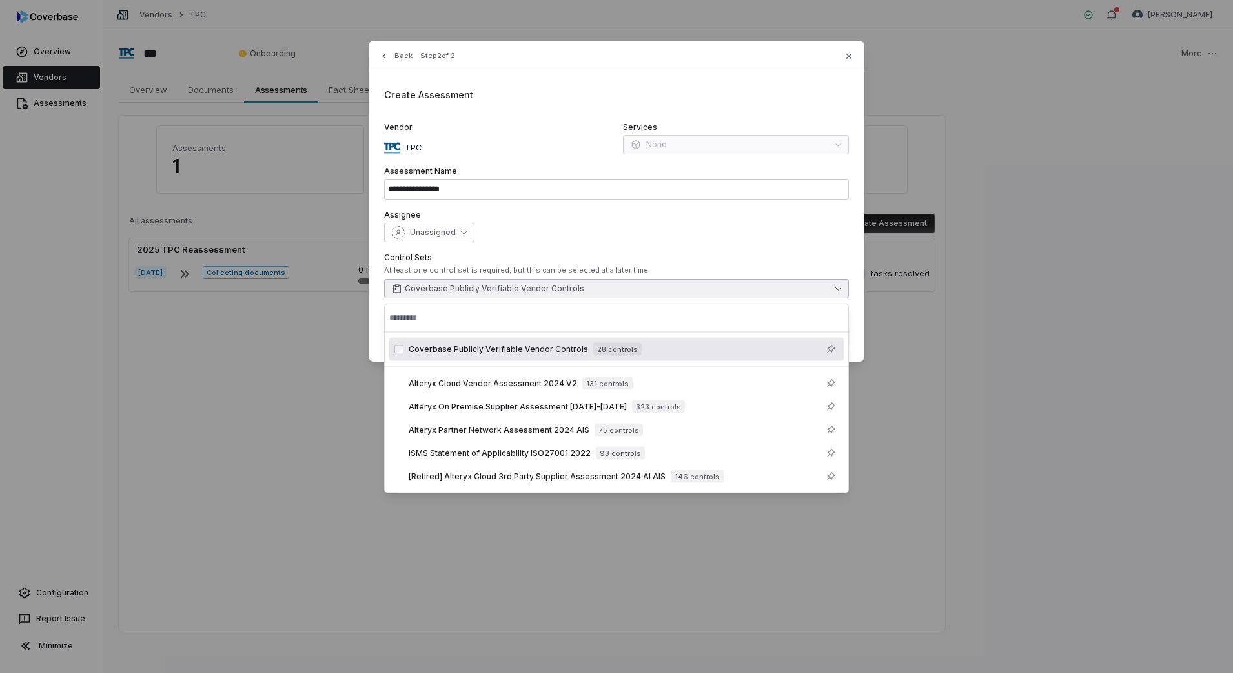
click at [593, 247] on div "**********" at bounding box center [617, 201] width 496 height 321
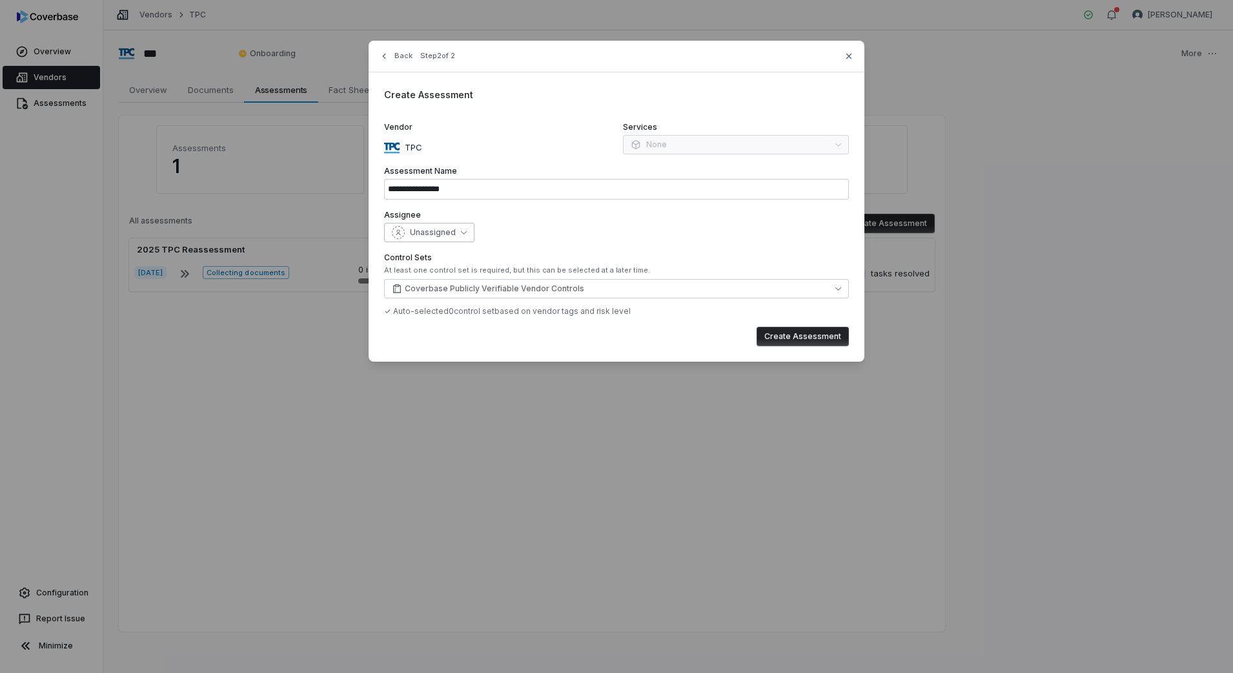
click at [461, 232] on icon "button" at bounding box center [464, 232] width 6 height 3
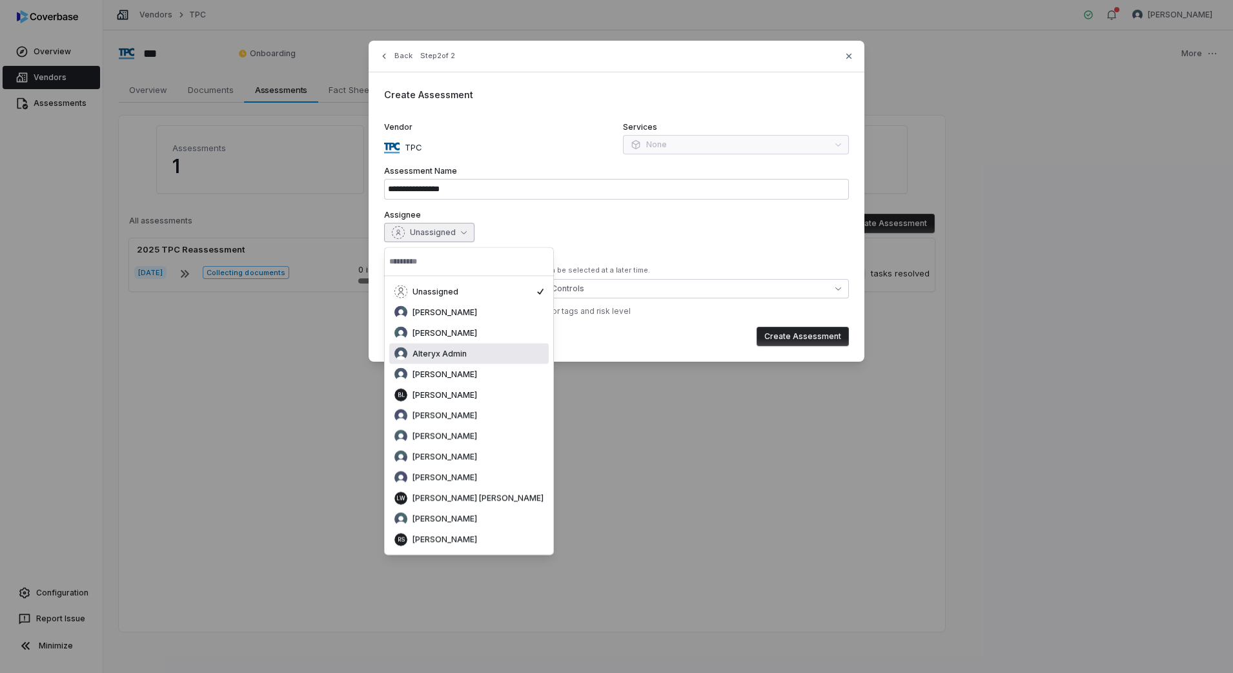
click at [451, 351] on span "Alteryx Admin" at bounding box center [440, 354] width 54 height 10
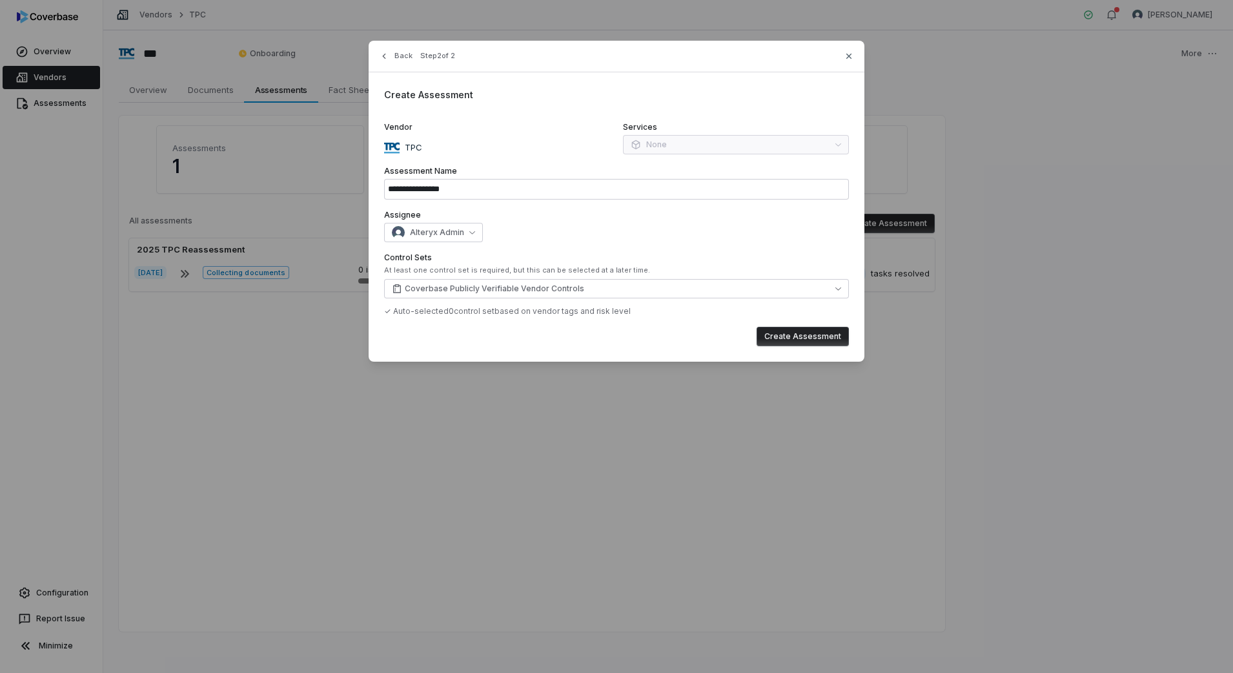
click at [823, 335] on button "Create Assessment" at bounding box center [803, 336] width 92 height 19
type input "**********"
